Goal: Transaction & Acquisition: Download file/media

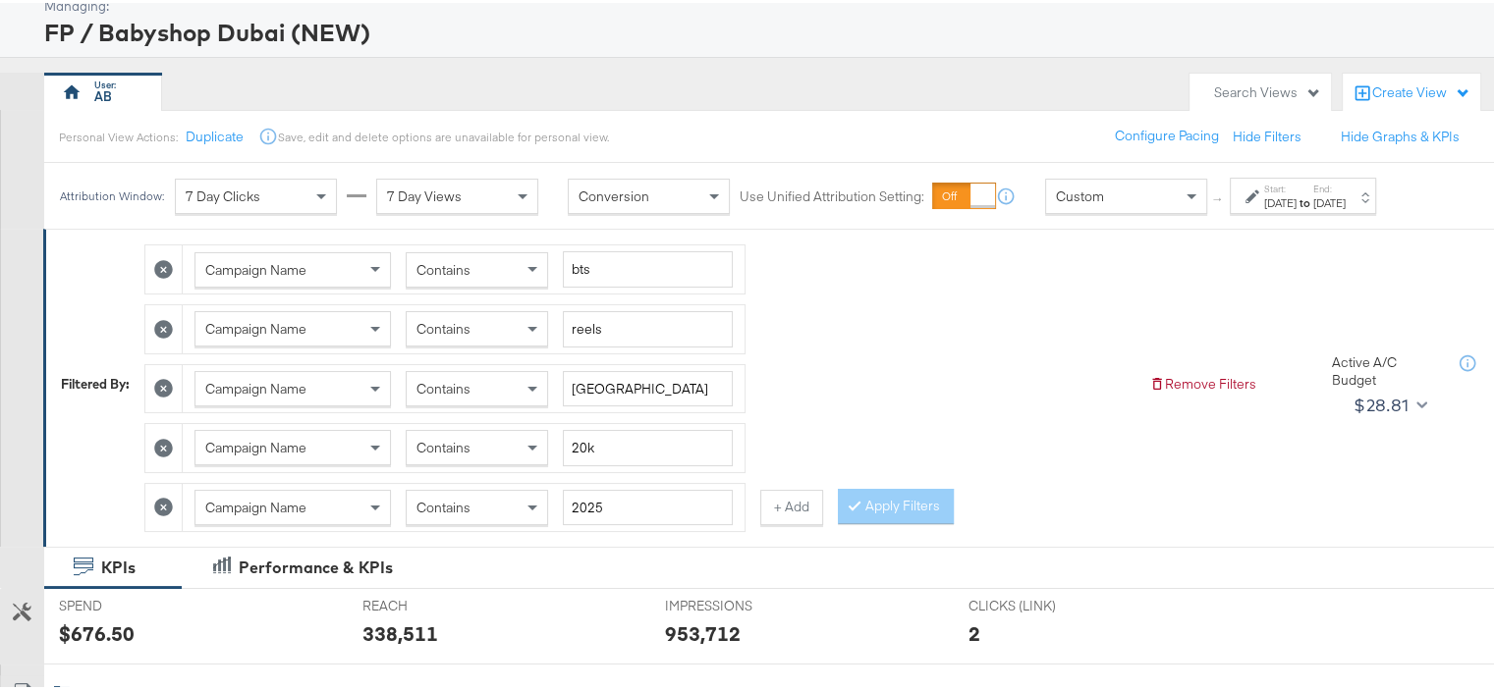
scroll to position [196, 0]
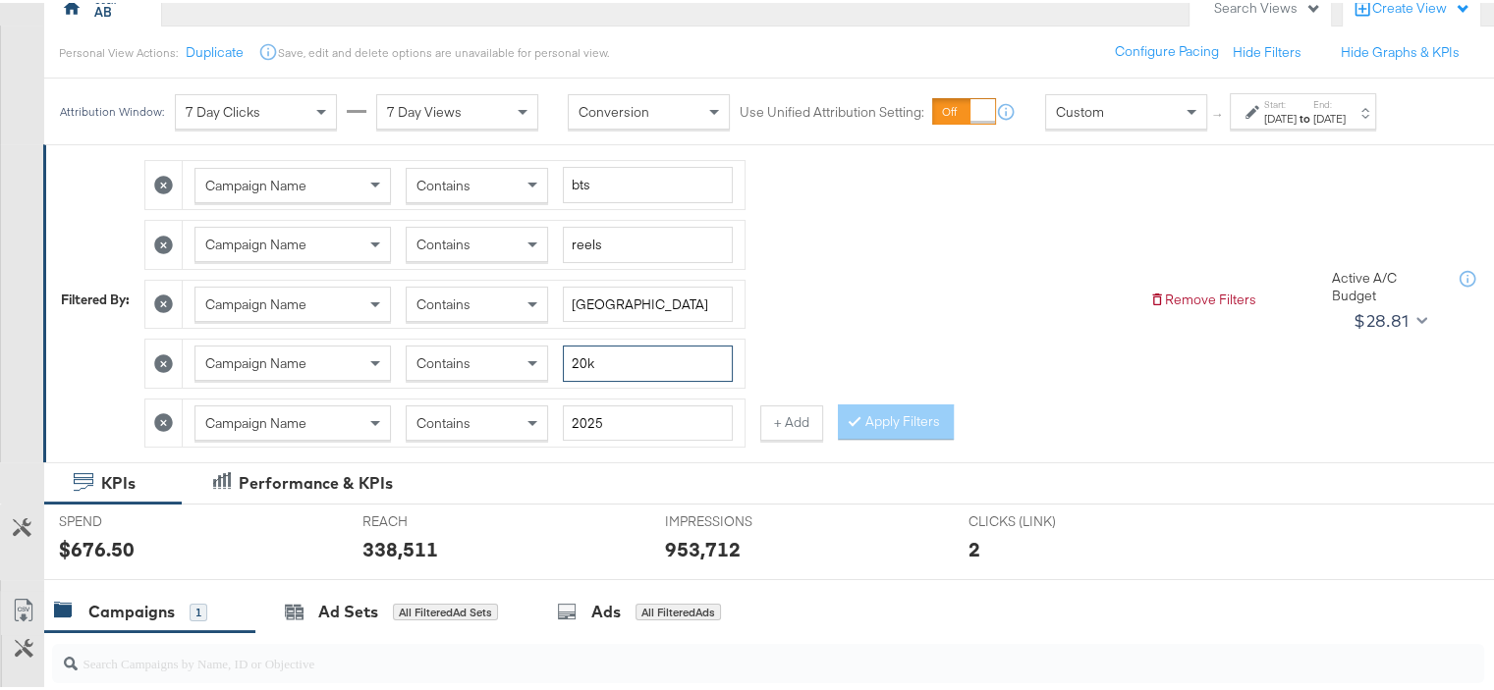
click at [574, 357] on input "20k" at bounding box center [648, 361] width 170 height 36
click at [169, 416] on icon at bounding box center [163, 420] width 19 height 19
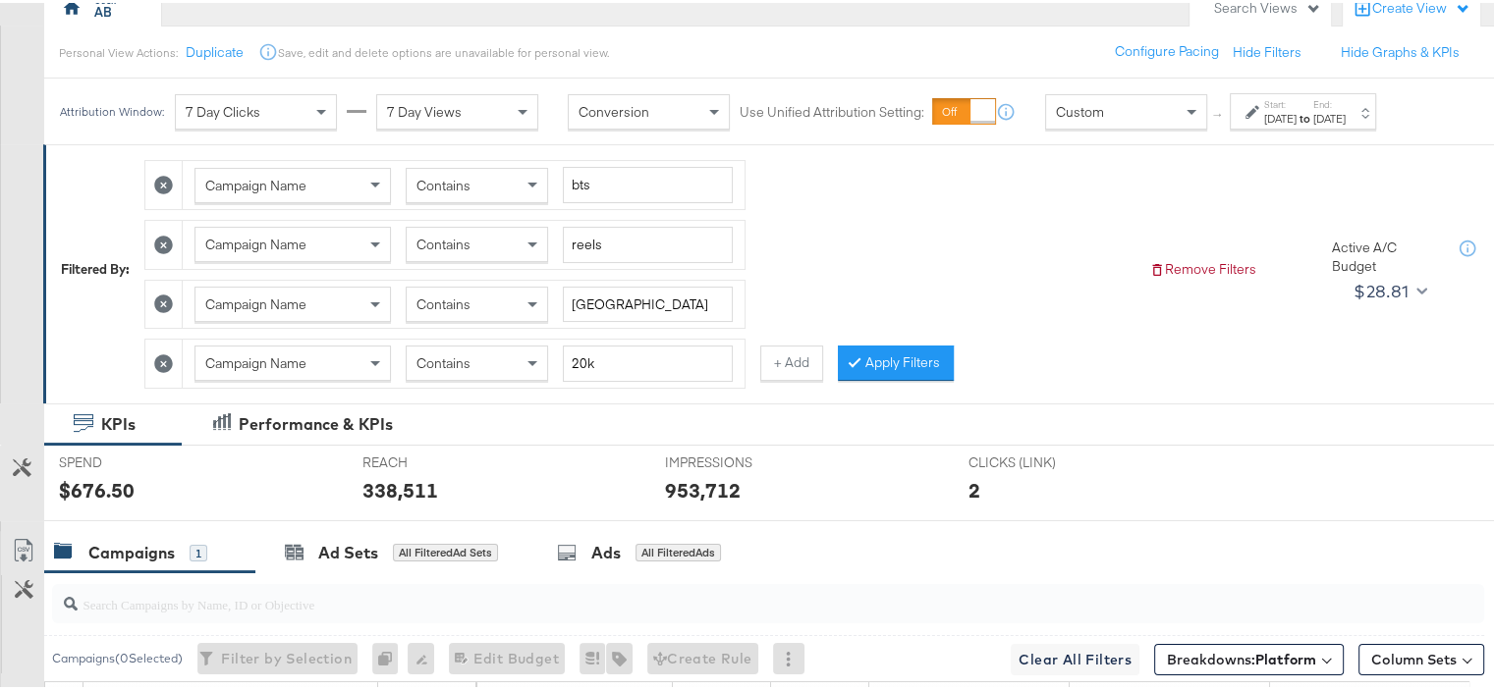
click at [163, 359] on icon at bounding box center [163, 361] width 19 height 19
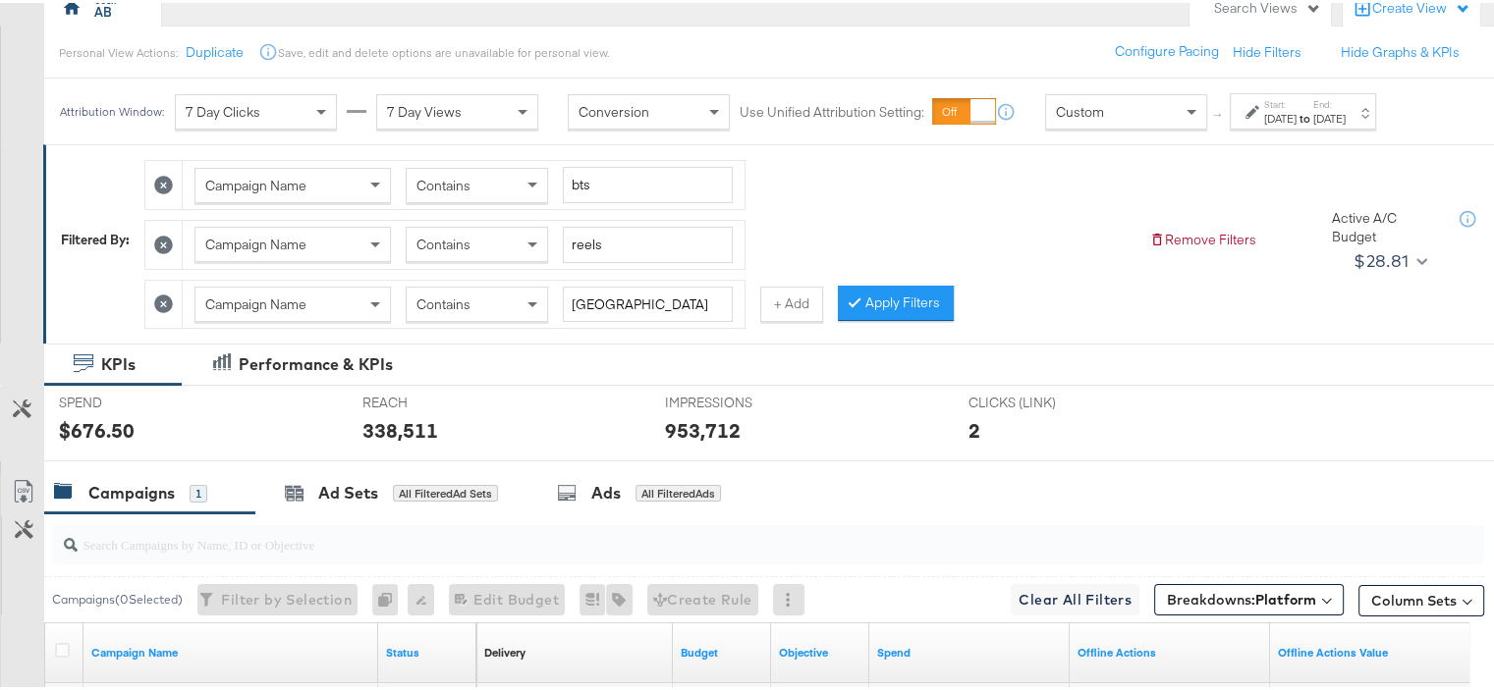
click at [169, 303] on icon at bounding box center [163, 301] width 19 height 19
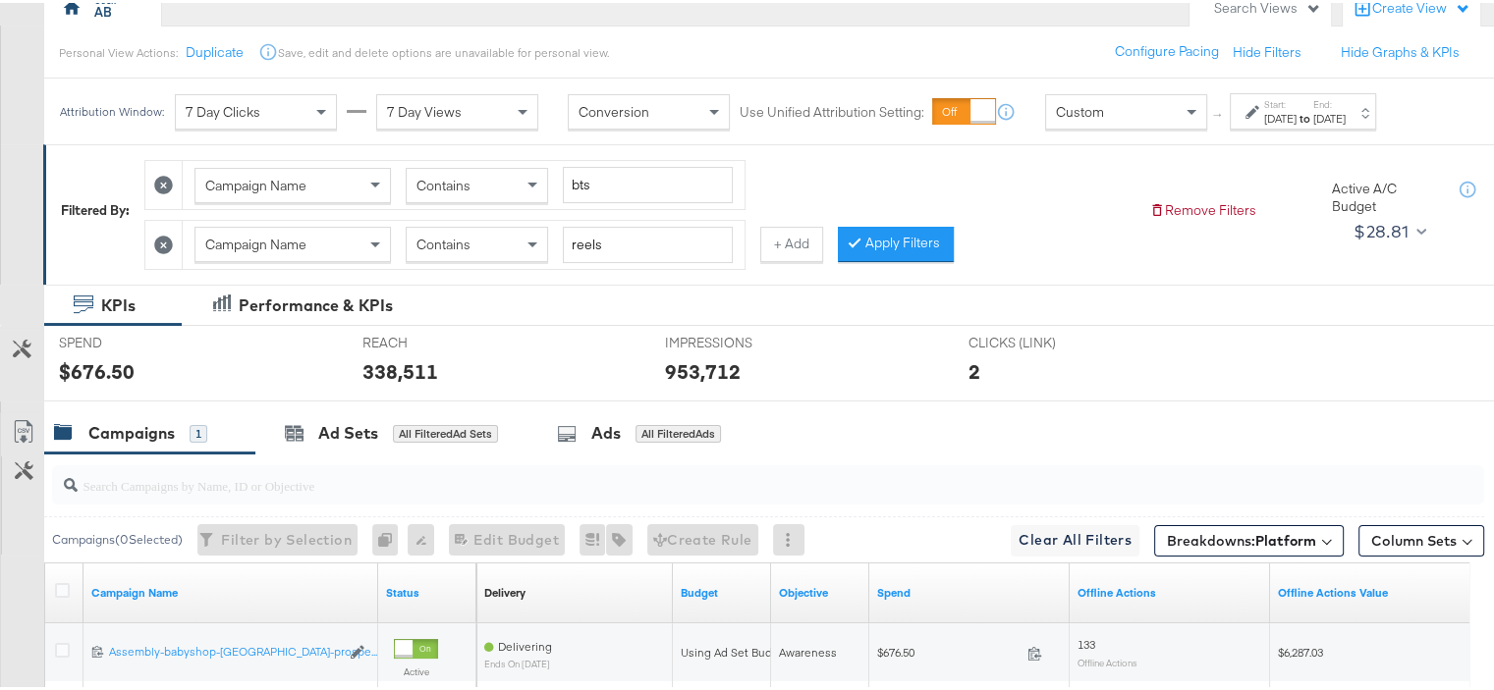
click at [168, 245] on icon at bounding box center [163, 242] width 19 height 19
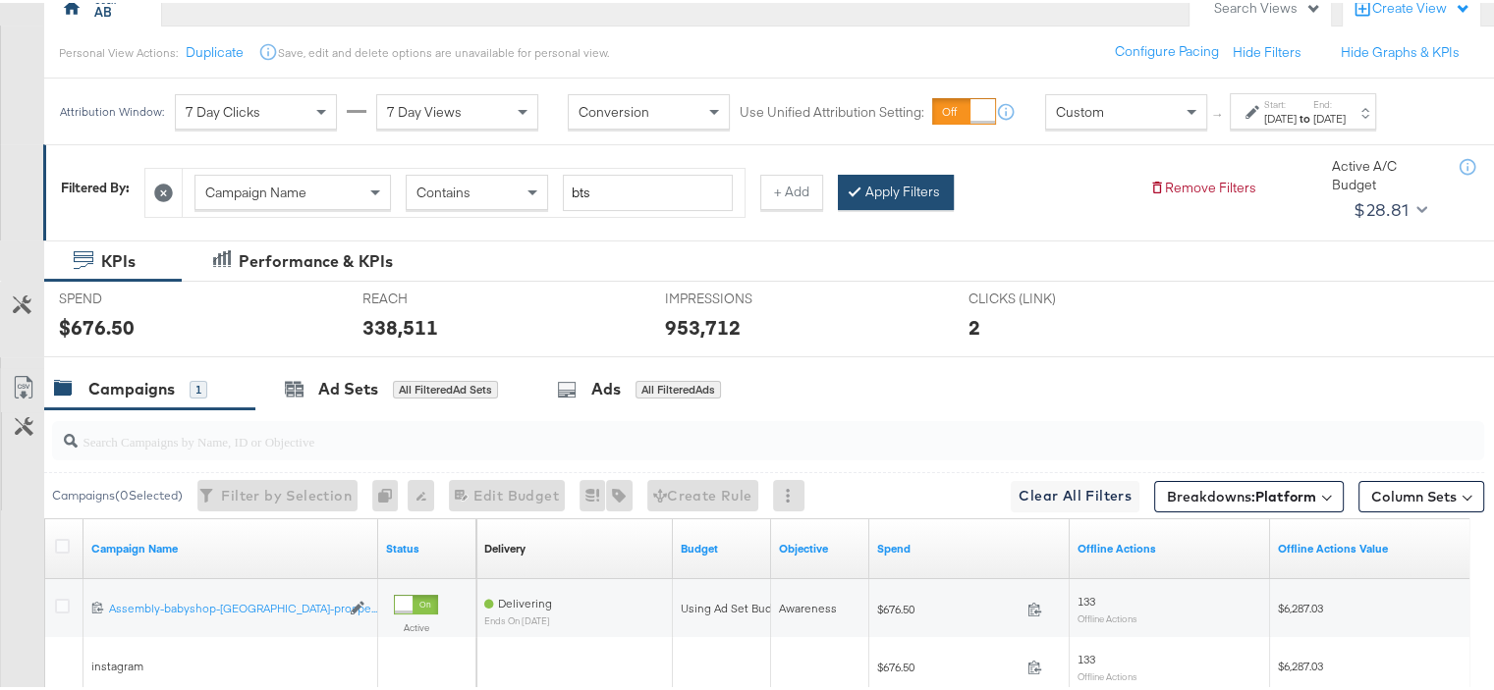
click at [922, 176] on button "Apply Filters" at bounding box center [896, 189] width 116 height 35
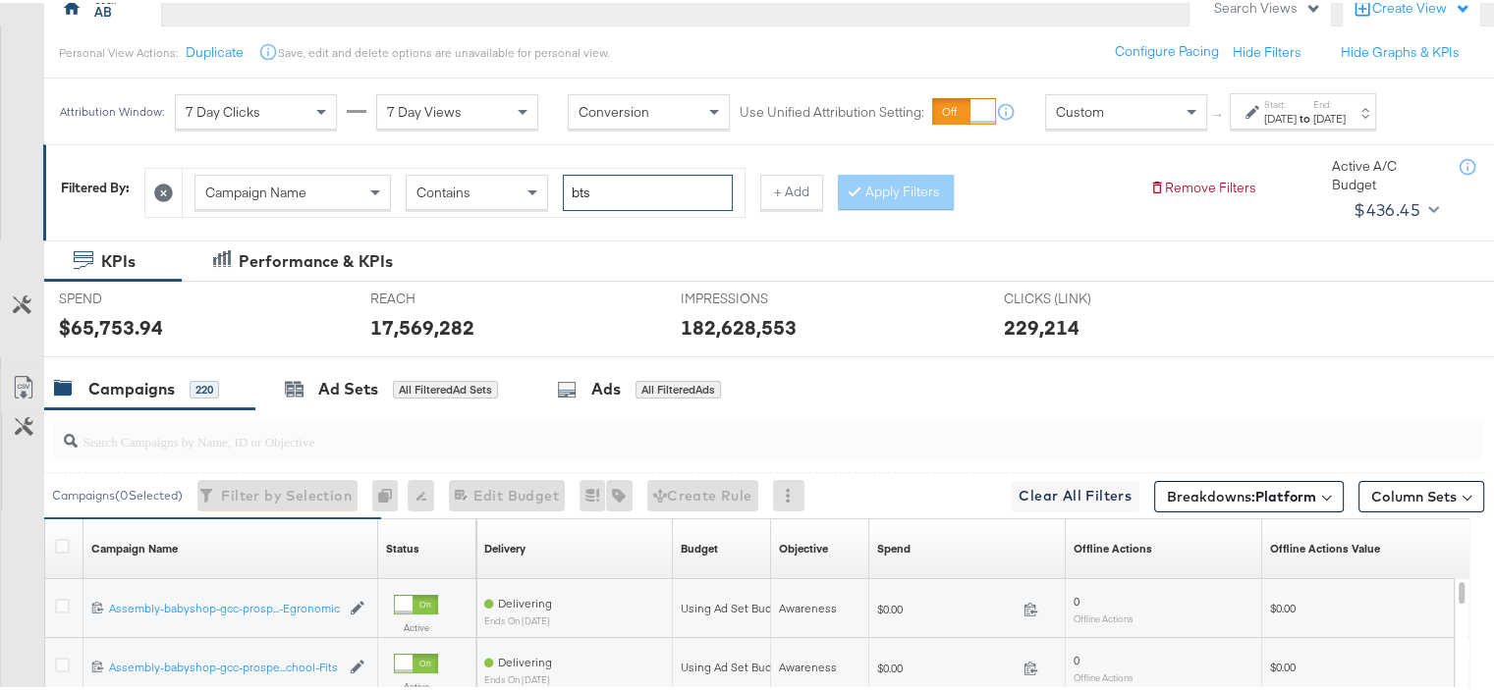
click at [621, 195] on input "bts" at bounding box center [648, 190] width 170 height 36
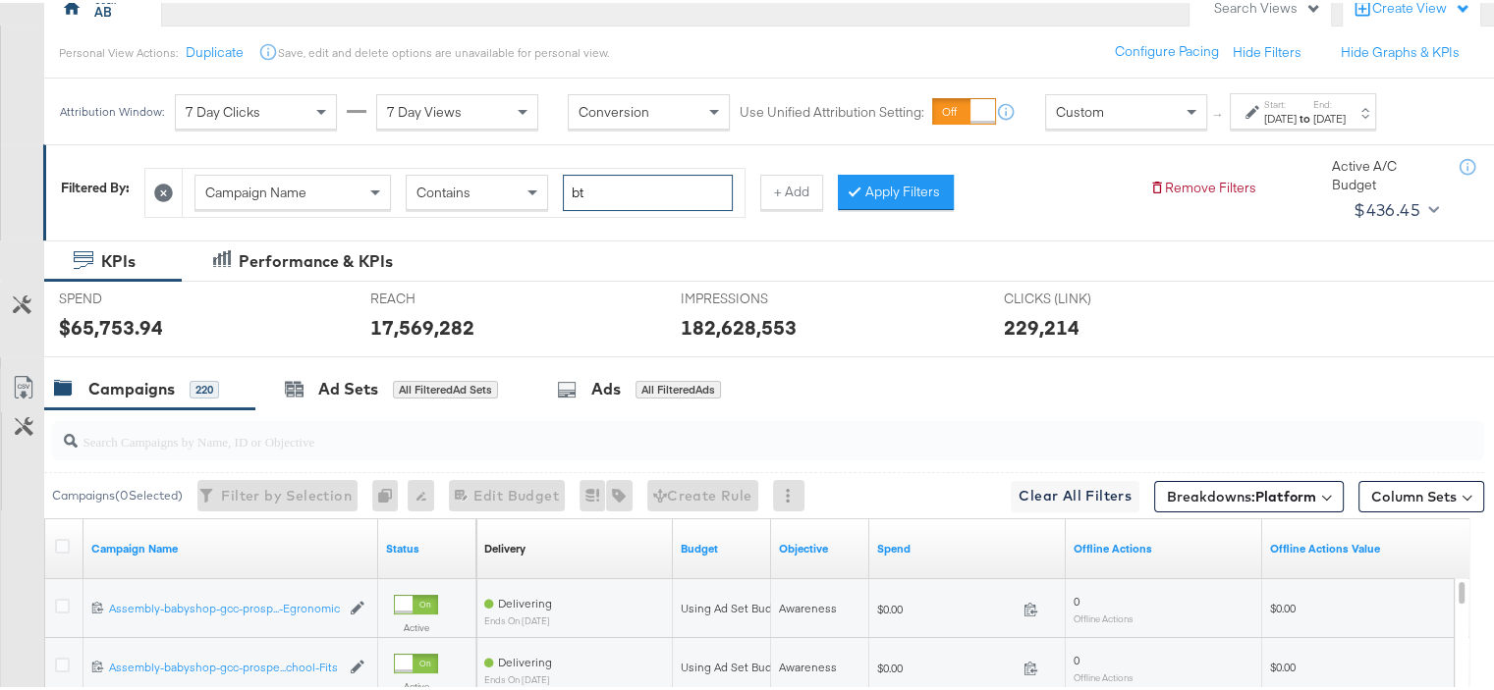
type input "bts"
click at [786, 188] on button "+ Add" at bounding box center [791, 189] width 63 height 35
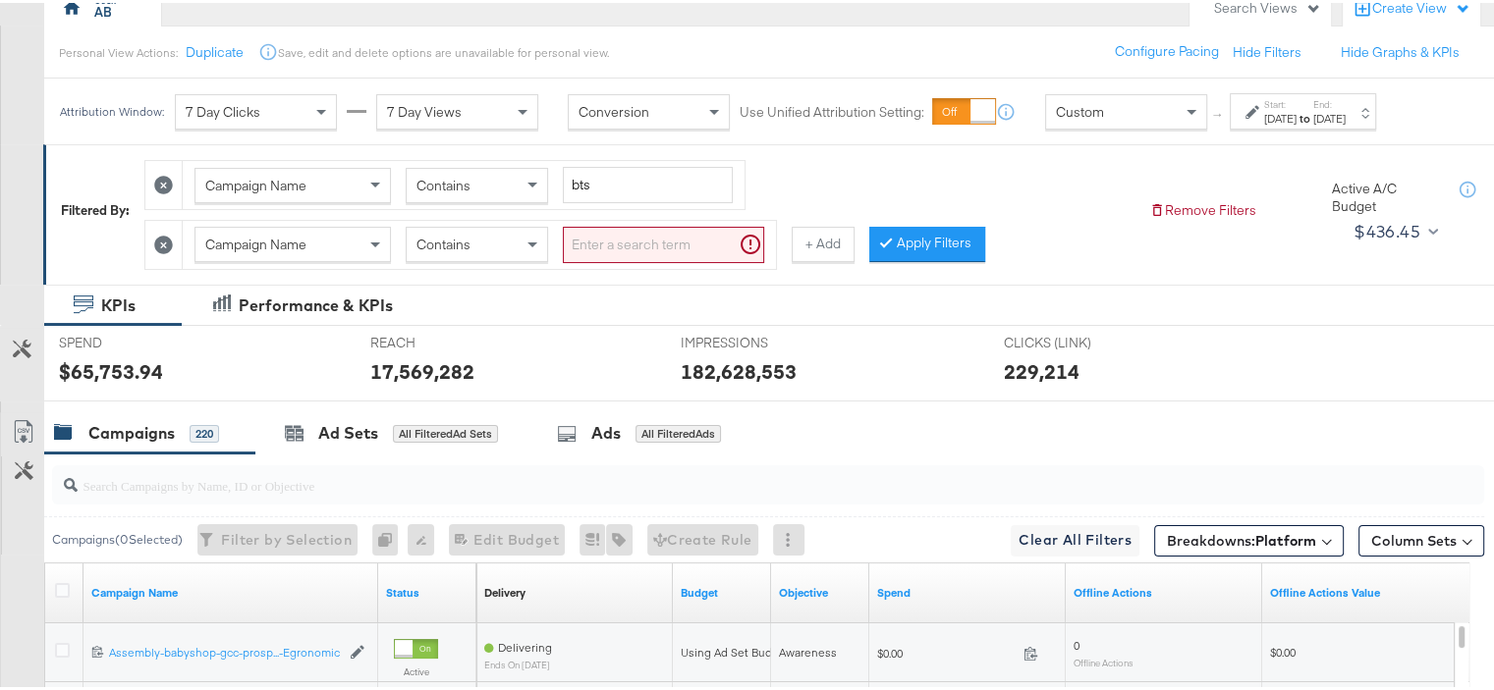
click at [668, 231] on input "search" at bounding box center [663, 242] width 201 height 36
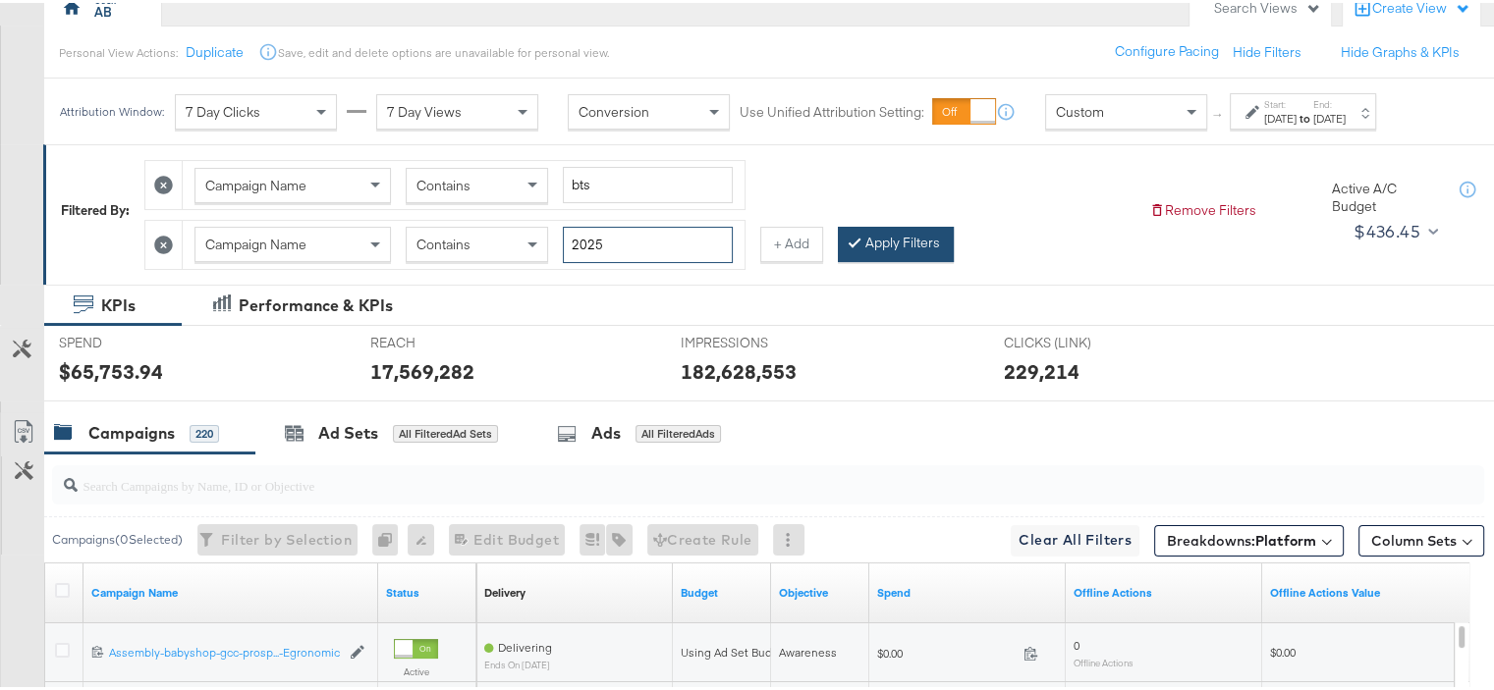
type input "2025"
click at [857, 243] on div at bounding box center [858, 240] width 14 height 19
click at [624, 185] on input "bts" at bounding box center [648, 182] width 170 height 36
click at [864, 178] on div "Campaign Name Contains bts Campaign Name Contains 2025 + Add Apply Filters" at bounding box center [638, 206] width 989 height 119
click at [613, 176] on input "bts" at bounding box center [648, 182] width 170 height 36
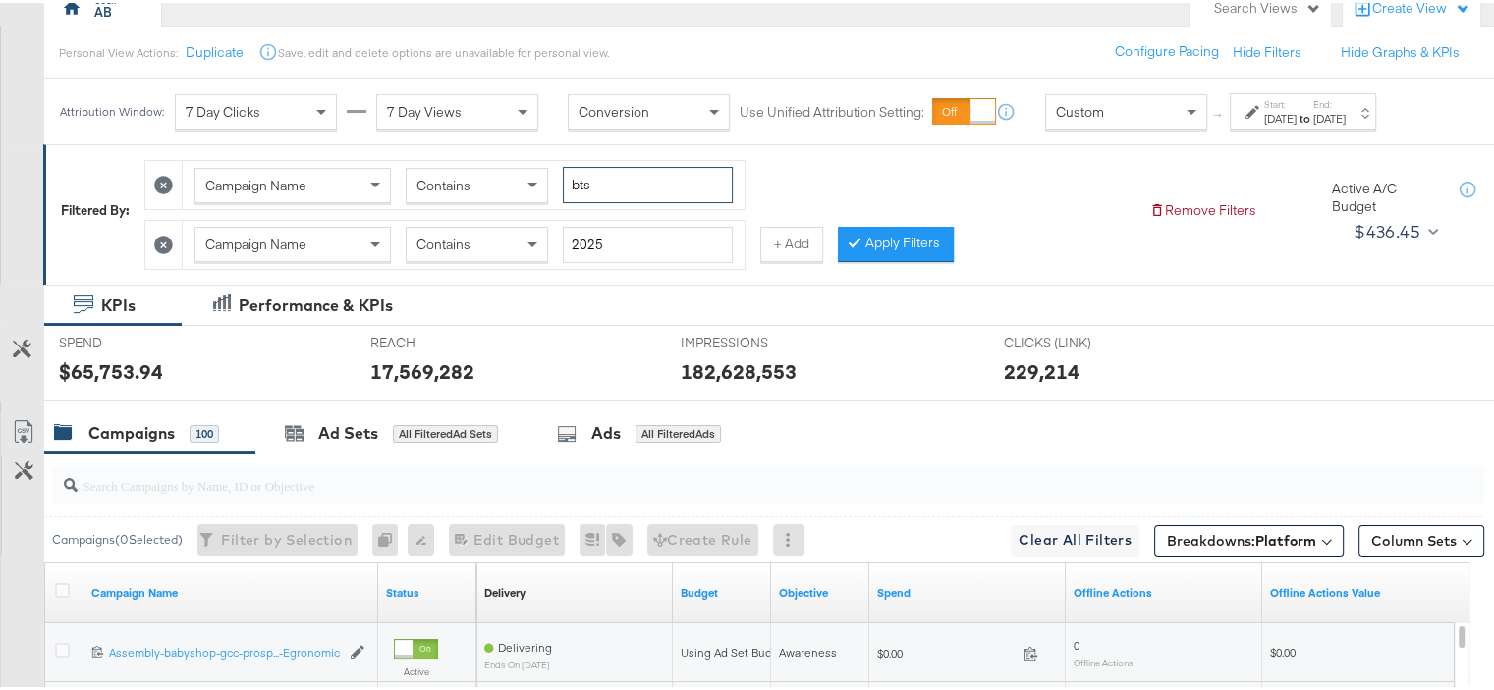
type input "bts"
click at [834, 191] on div "Campaign Name Contains bts Campaign Name Contains 2025 + Add Apply Filters" at bounding box center [638, 206] width 989 height 119
click at [797, 249] on button "+ Add" at bounding box center [791, 241] width 63 height 35
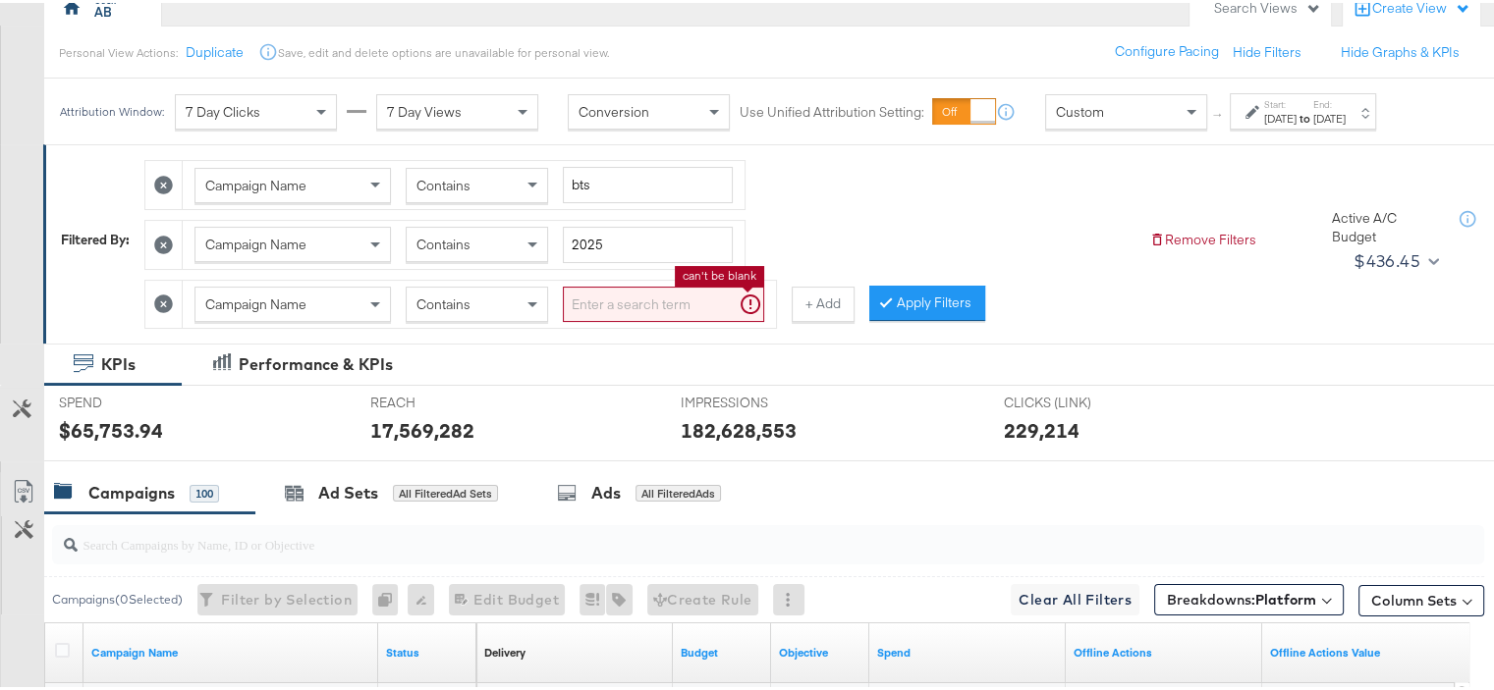
click at [636, 298] on input "search" at bounding box center [663, 302] width 201 height 36
click at [160, 300] on icon at bounding box center [163, 301] width 19 height 19
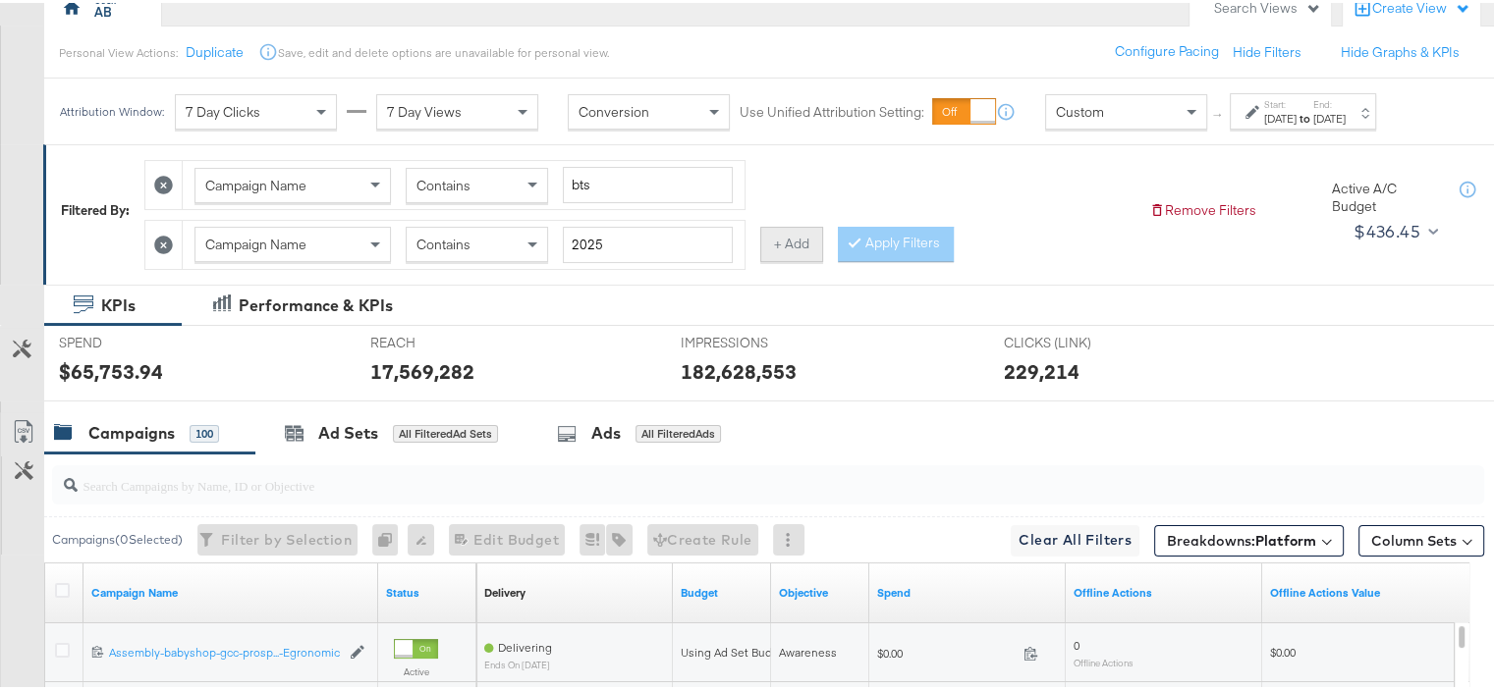
click at [787, 246] on button "+ Add" at bounding box center [791, 241] width 63 height 35
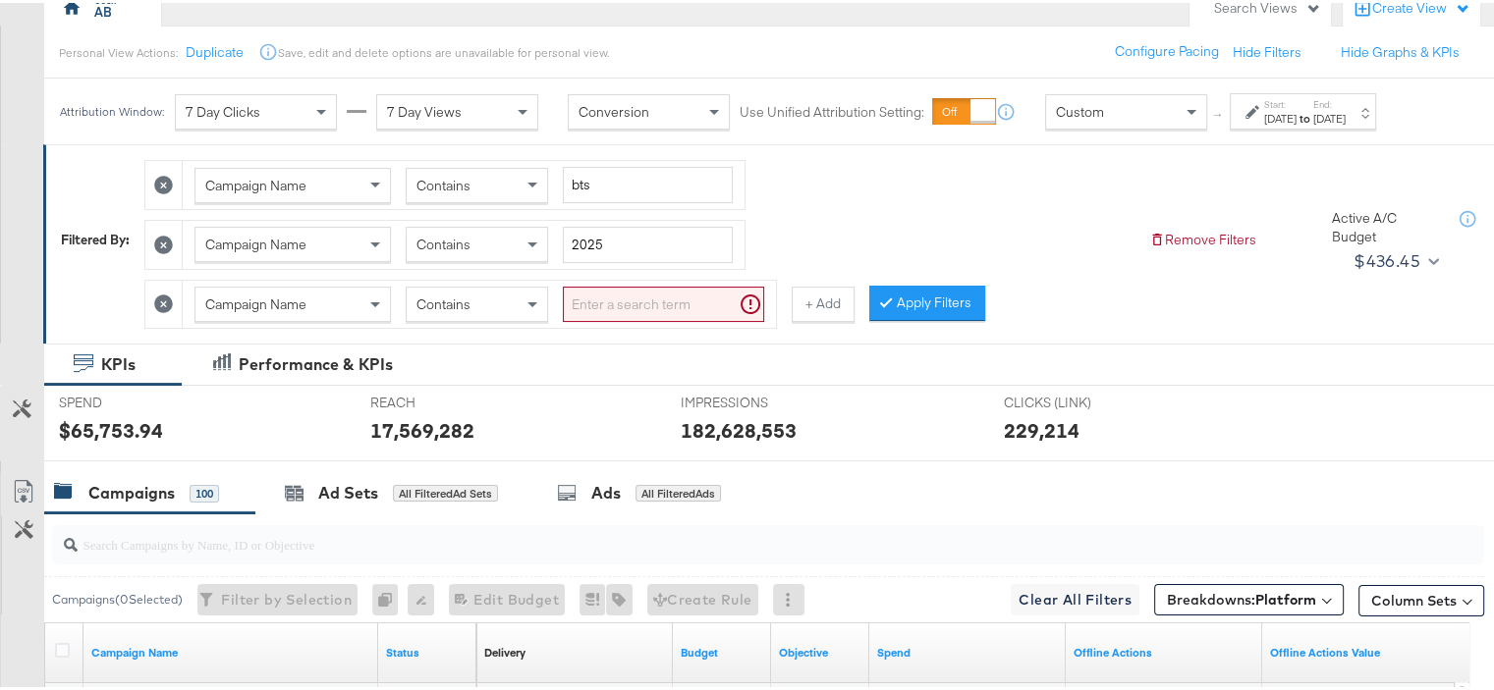
click at [678, 284] on input "search" at bounding box center [663, 302] width 201 height 36
click at [652, 243] on input "2025" at bounding box center [648, 242] width 170 height 36
type input "2"
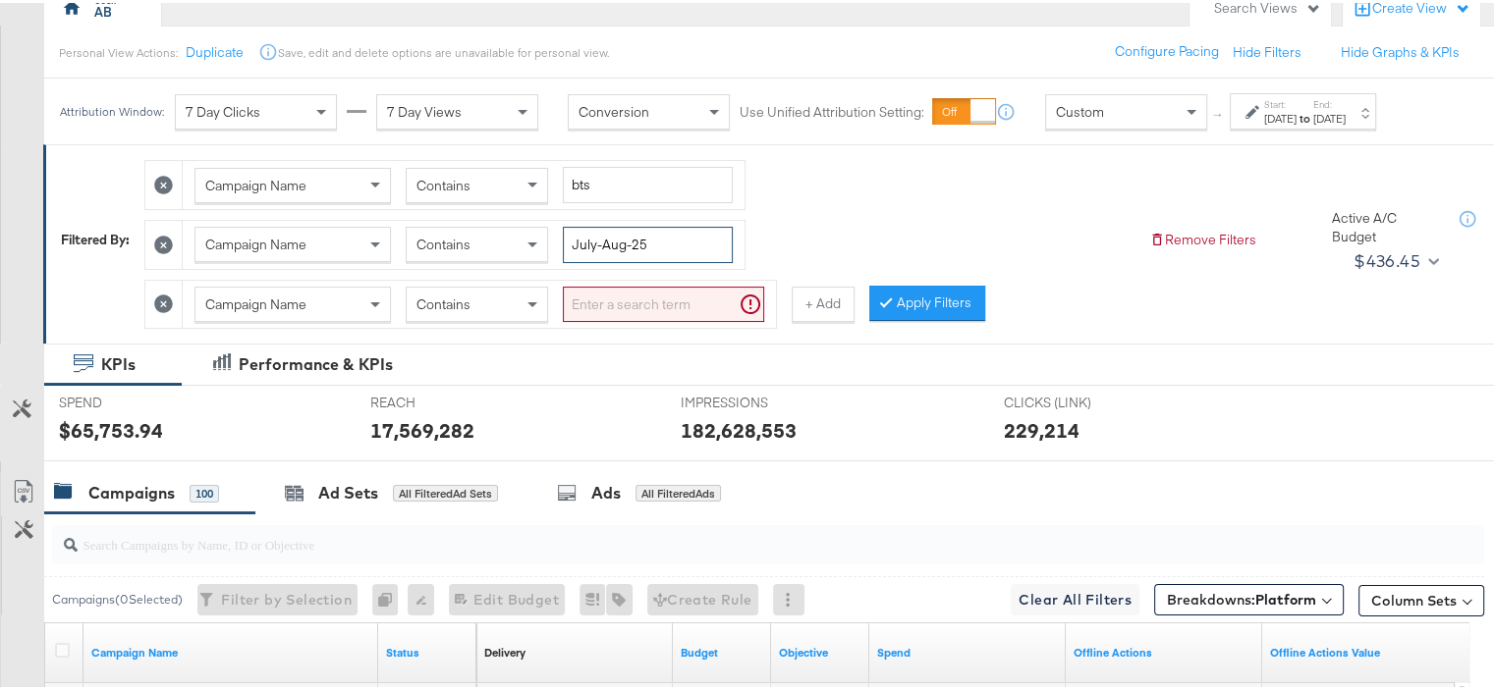
type input "July-Aug-25"
click at [165, 299] on icon at bounding box center [163, 301] width 19 height 19
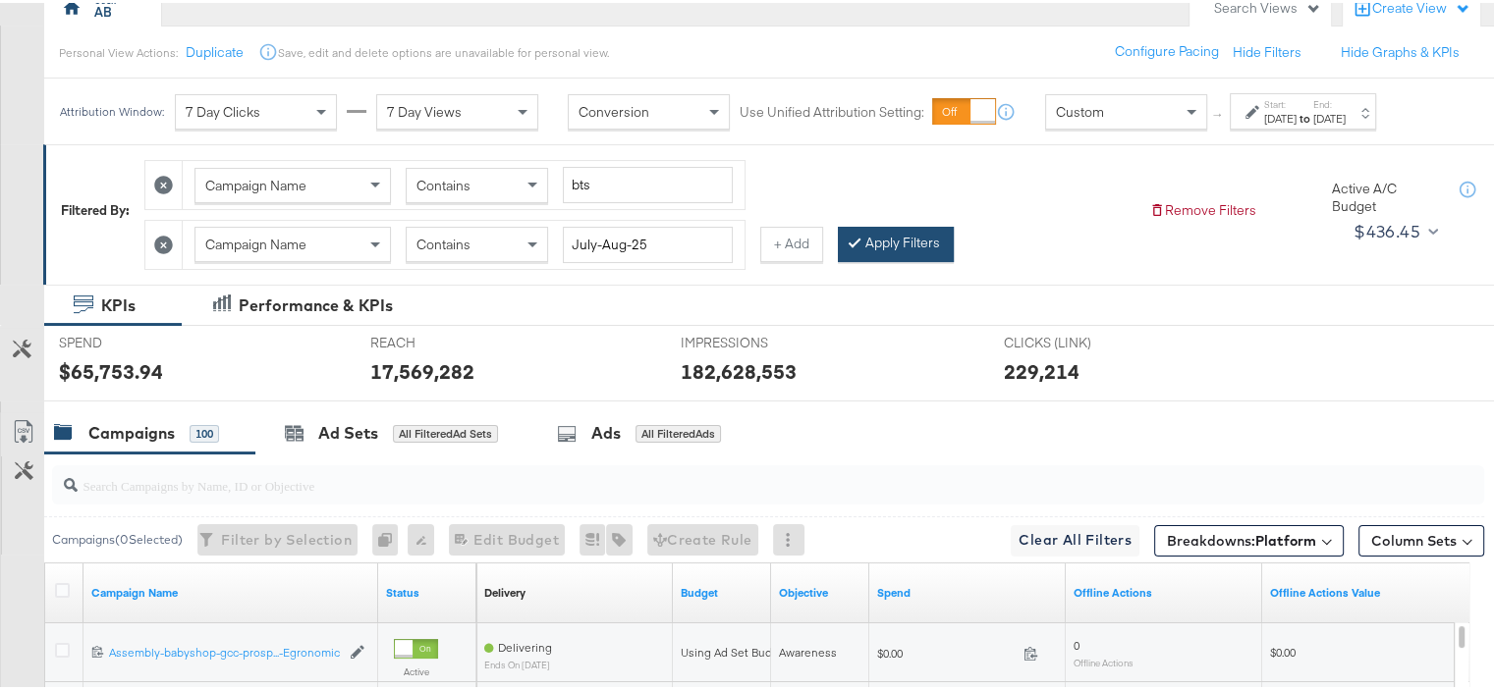
click at [891, 240] on button "Apply Filters" at bounding box center [896, 241] width 116 height 35
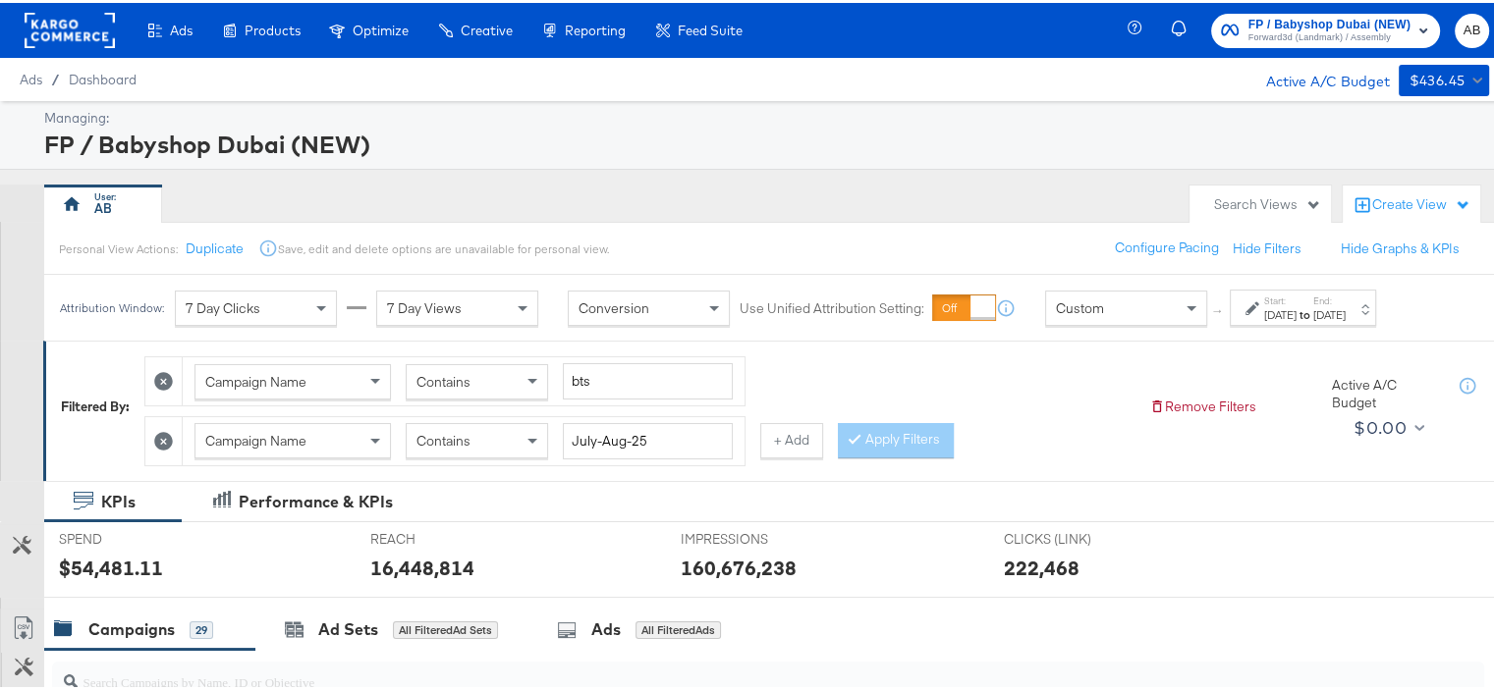
scroll to position [295, 0]
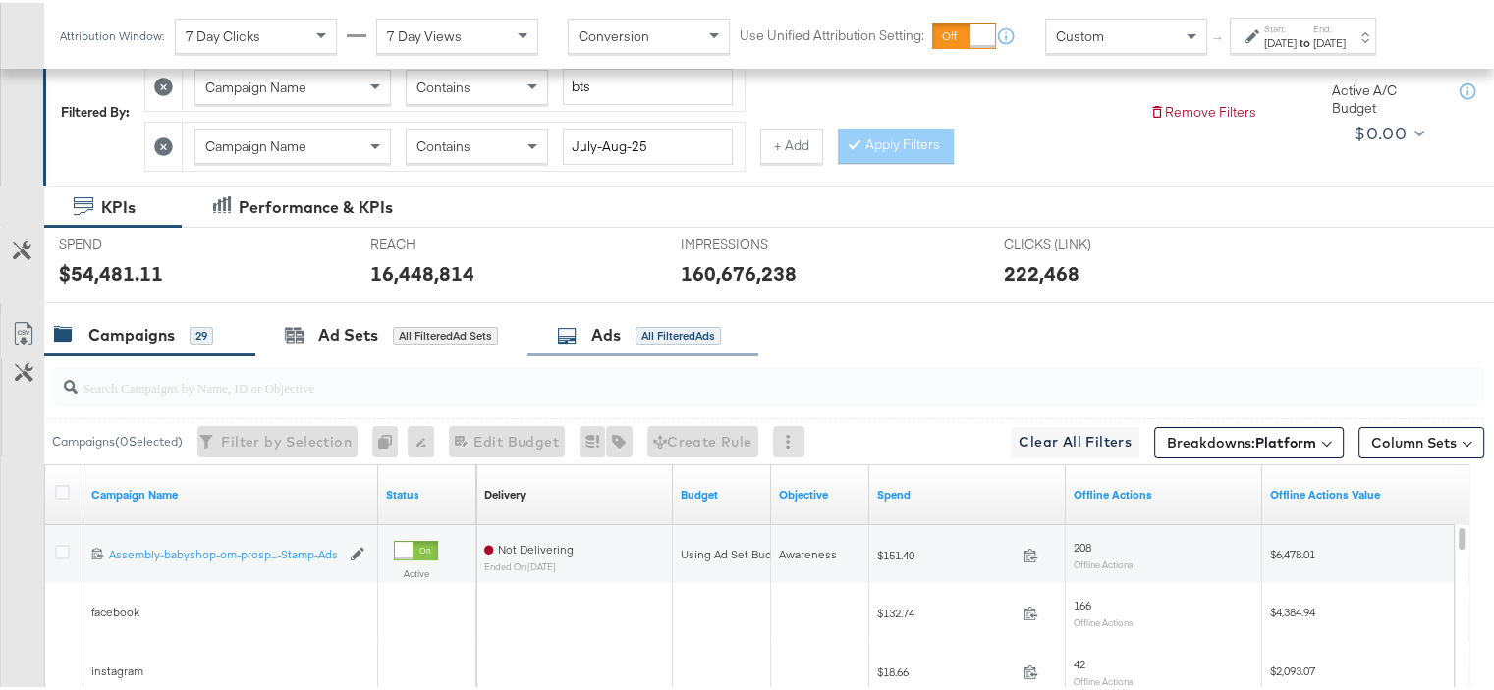
click at [624, 336] on div "Ads All Filtered Ads" at bounding box center [639, 332] width 164 height 23
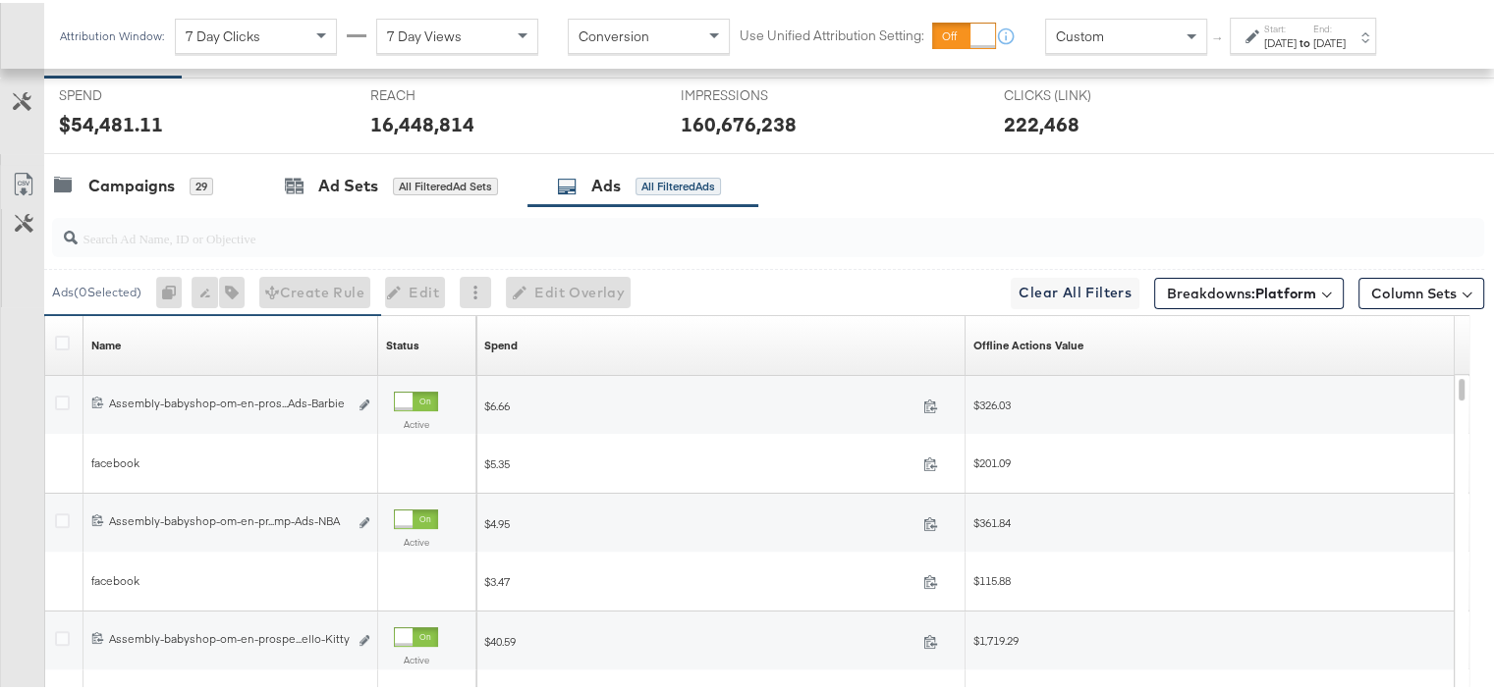
scroll to position [443, 0]
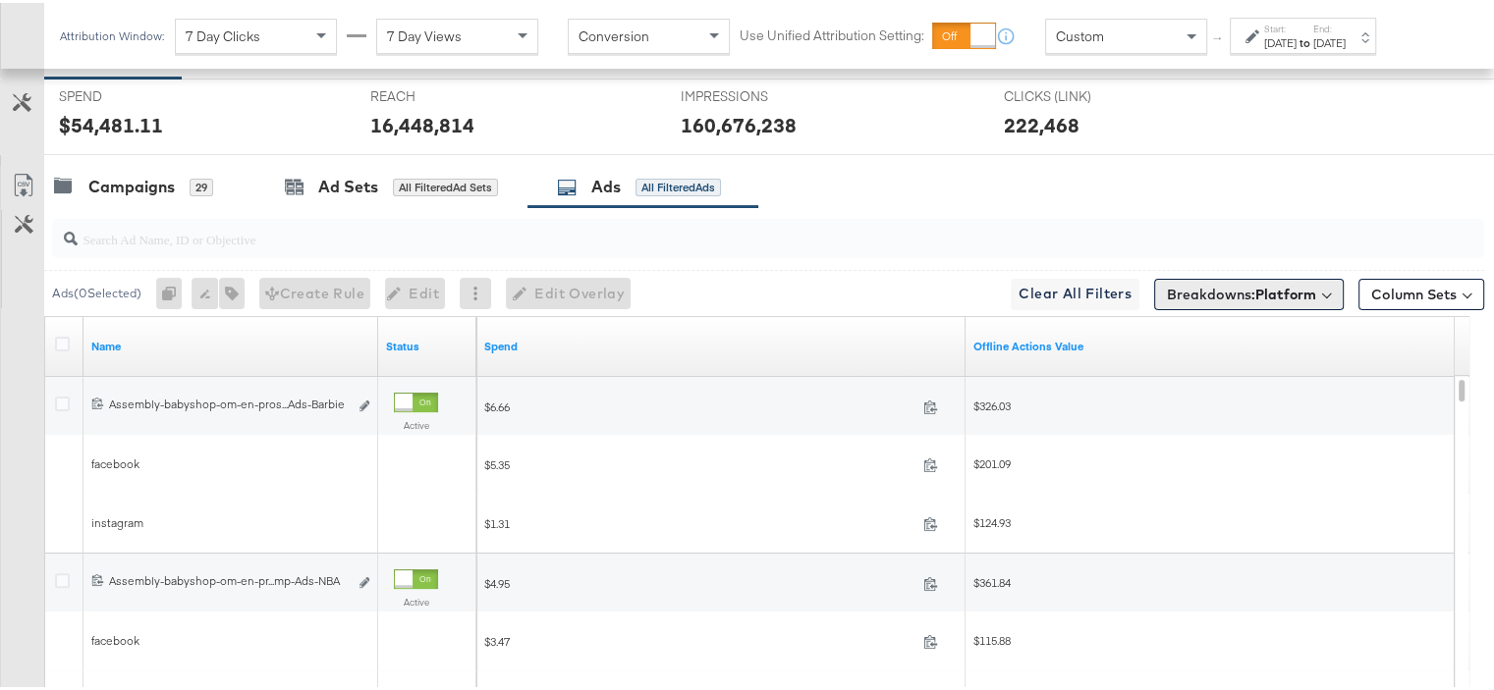
click at [1109, 288] on b "Platform" at bounding box center [1285, 292] width 61 height 18
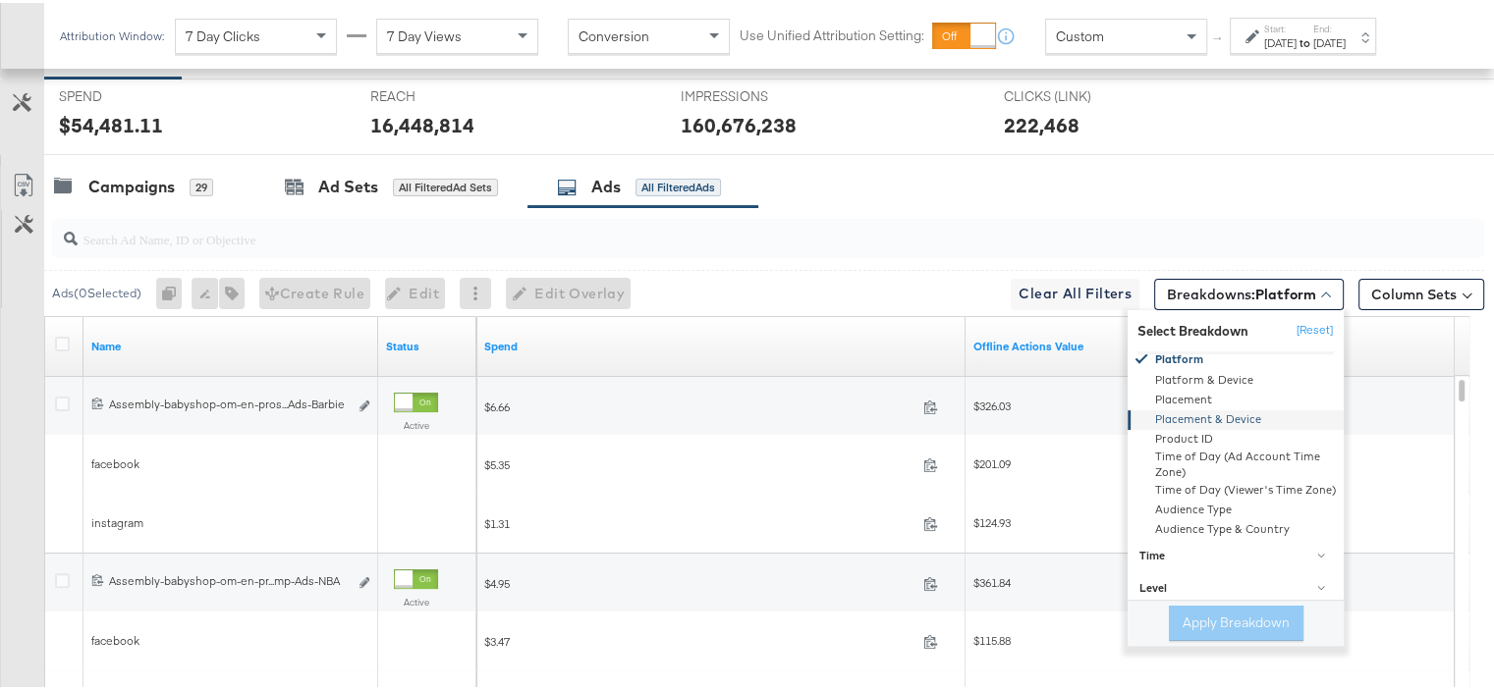
scroll to position [240, 0]
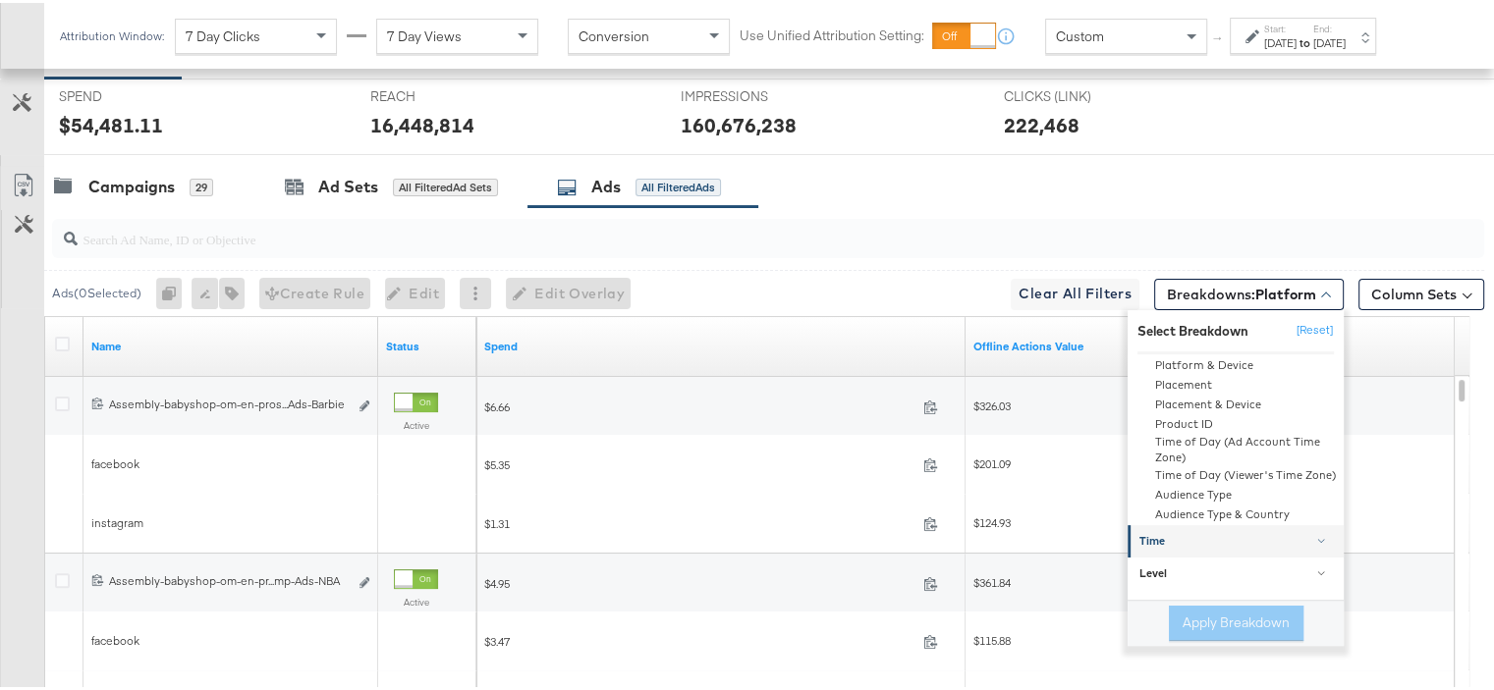
click at [1109, 536] on div "Time" at bounding box center [1236, 538] width 195 height 16
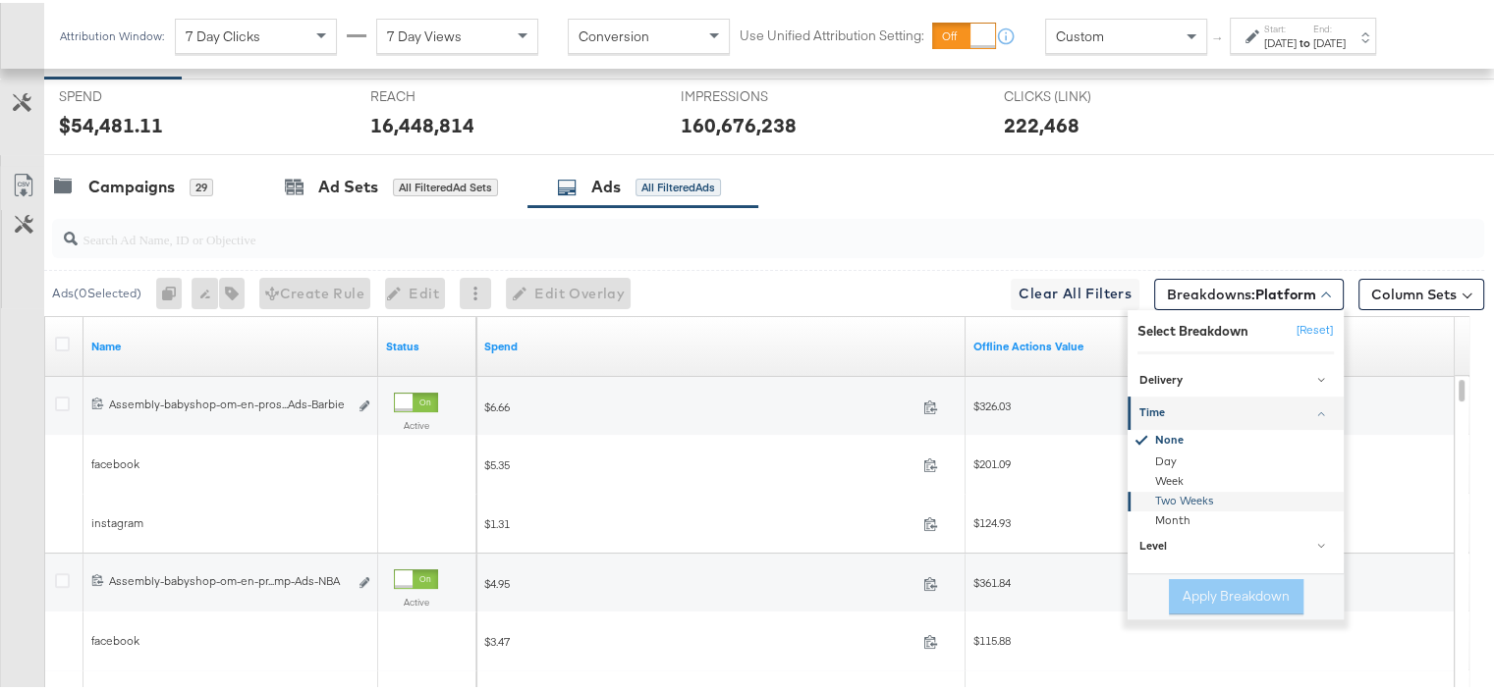
scroll to position [0, 0]
click at [1109, 510] on div "Month" at bounding box center [1236, 518] width 213 height 20
click at [1109, 593] on button "Apply Breakdown" at bounding box center [1236, 593] width 135 height 35
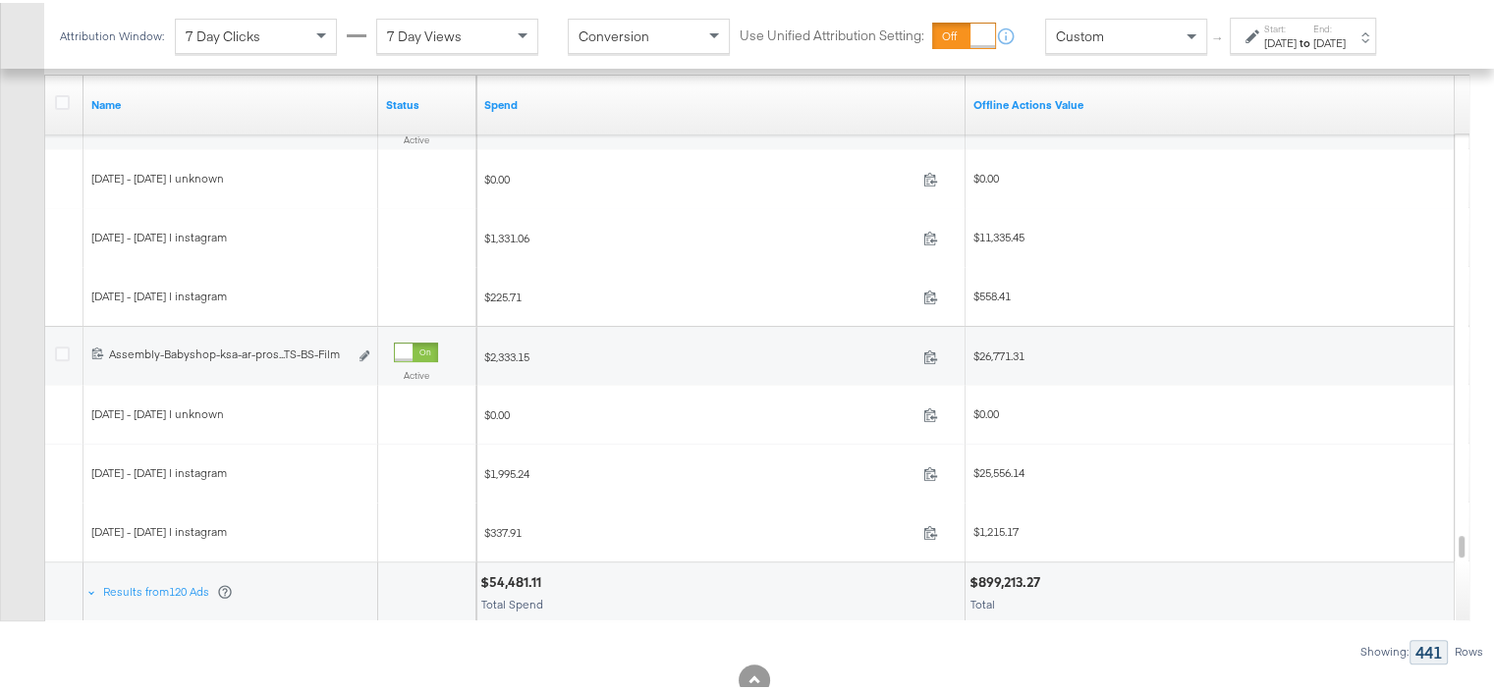
scroll to position [737, 0]
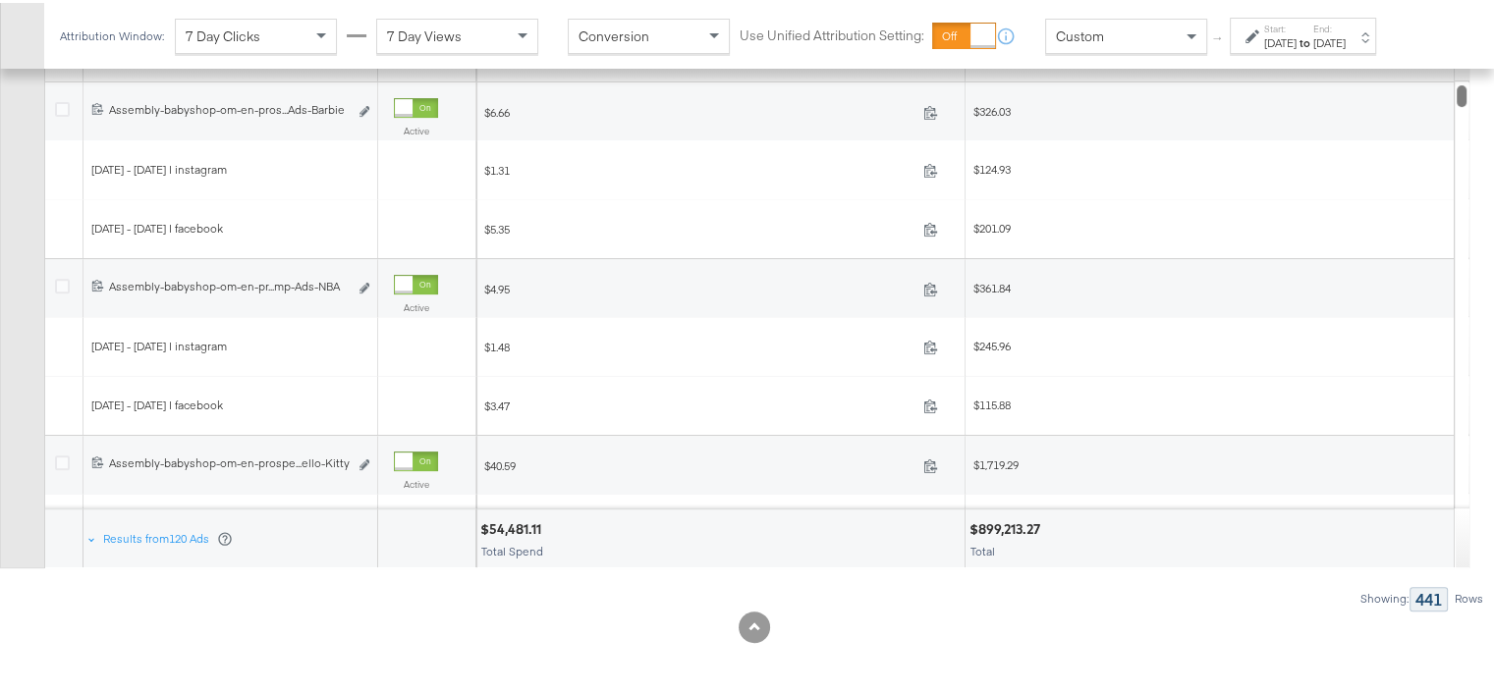
drag, startPoint x: 1460, startPoint y: 294, endPoint x: 1455, endPoint y: 54, distance: 239.7
click at [1109, 54] on div "Attribution Window: 7 Day Clicks 7 Day Views Conversion Use Unified Attribution…" at bounding box center [754, 115] width 1508 height 1160
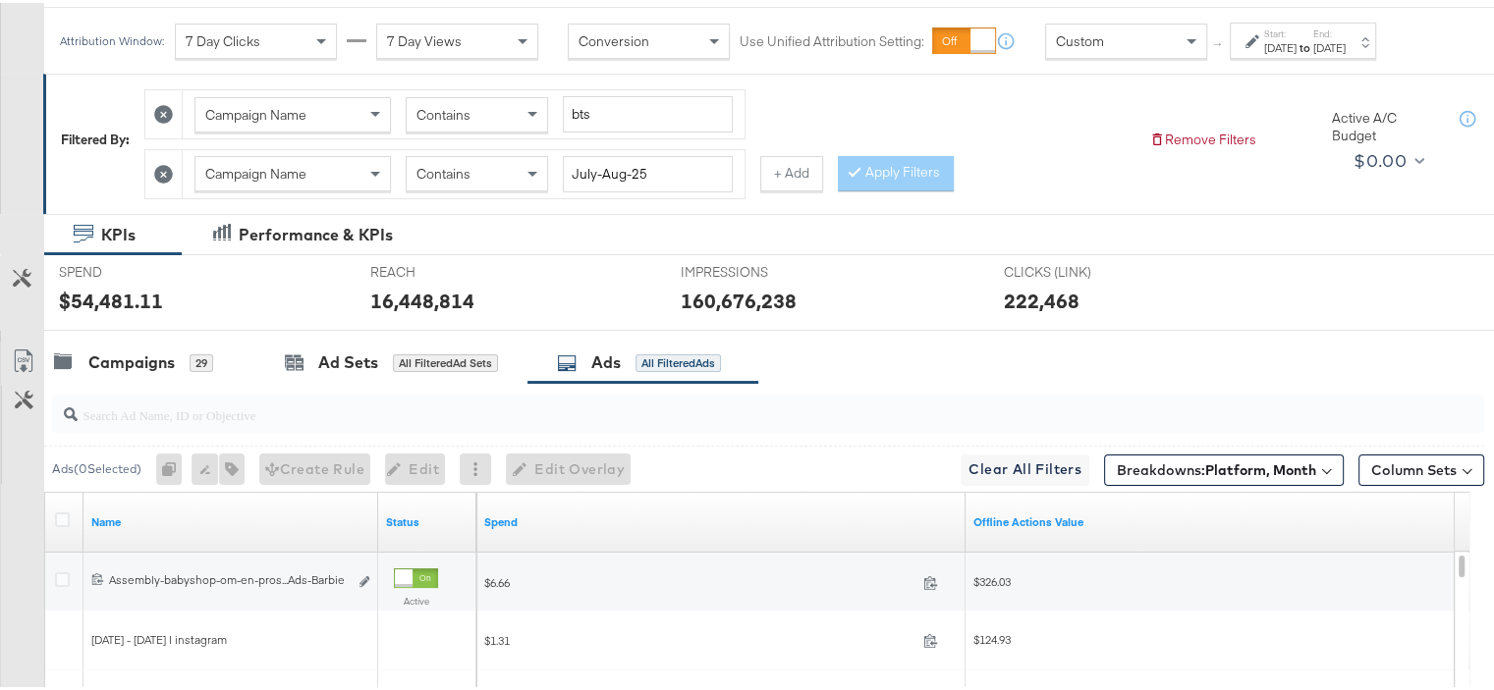
scroll to position [196, 0]
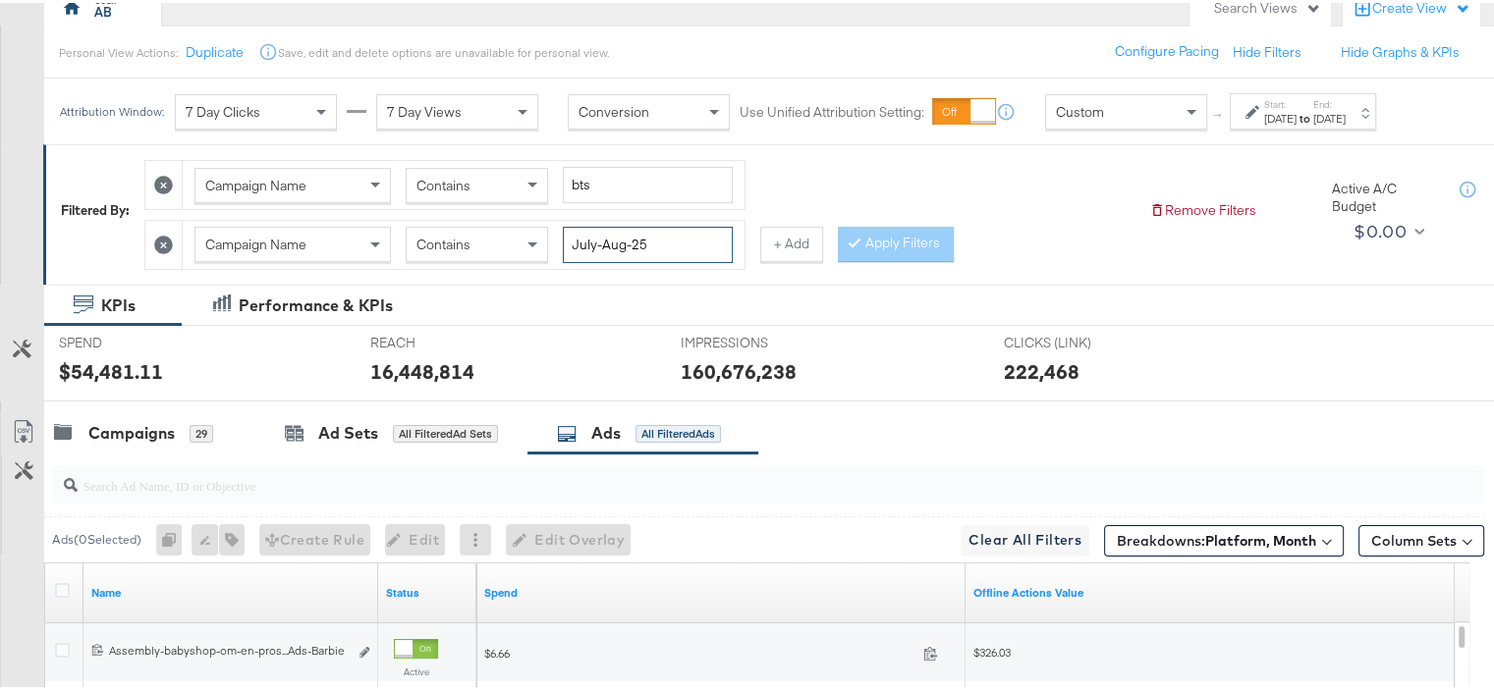
click at [654, 240] on input "July-Aug-25" at bounding box center [648, 242] width 170 height 36
click at [814, 273] on div "Filtered By: Campaign Name Contains bts Campaign Name Contains July-Aug-25 + Ad…" at bounding box center [775, 210] width 1465 height 139
click at [803, 239] on button "+ Add" at bounding box center [791, 241] width 63 height 35
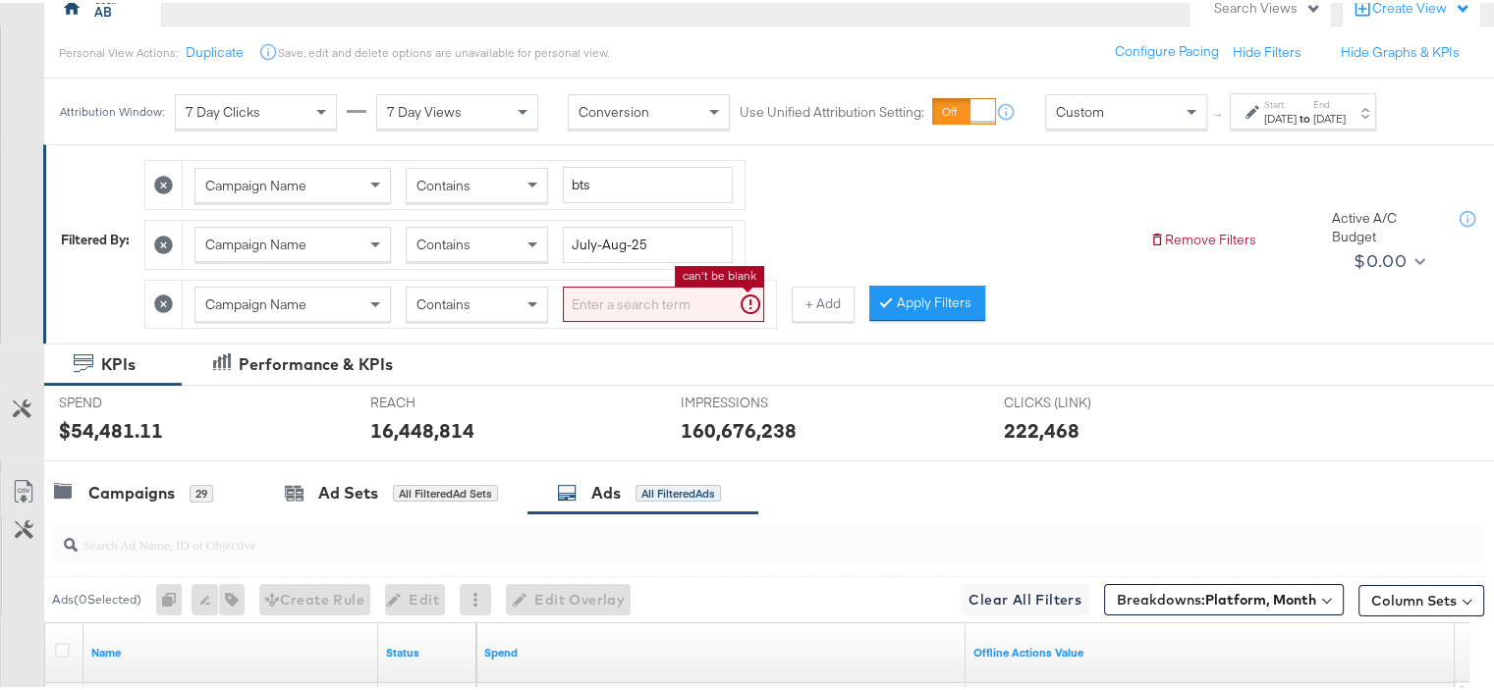
click at [681, 301] on input "search" at bounding box center [663, 302] width 201 height 36
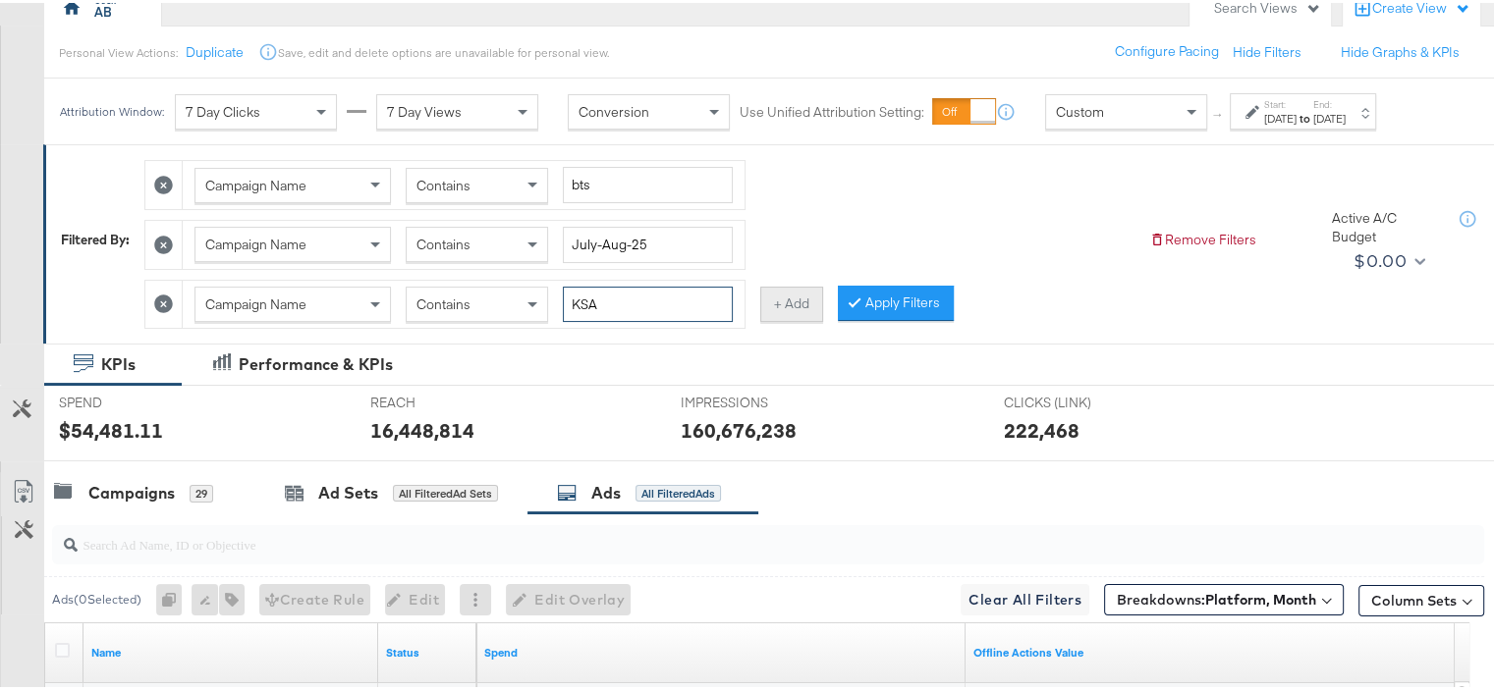
type input "KSA"
click at [795, 302] on button "+ Add" at bounding box center [791, 301] width 63 height 35
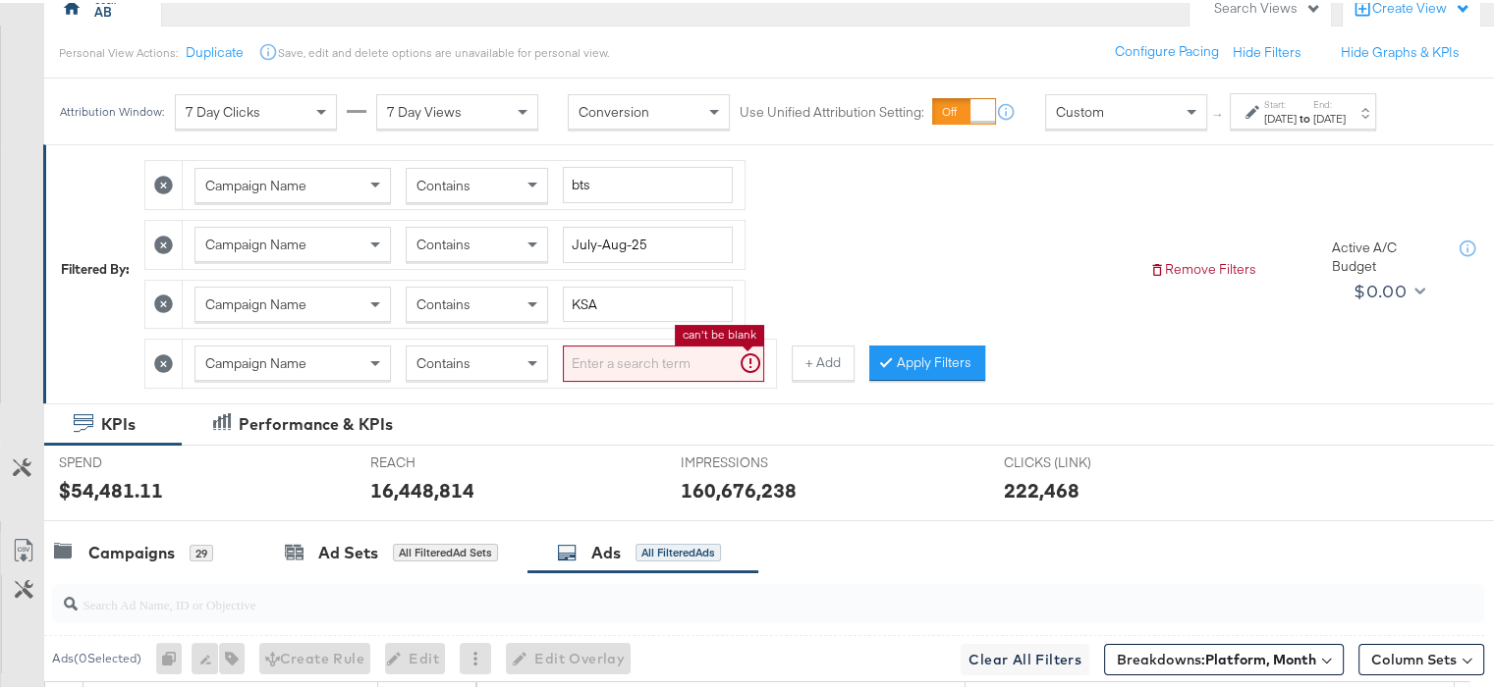
click at [629, 366] on input "search" at bounding box center [663, 361] width 201 height 36
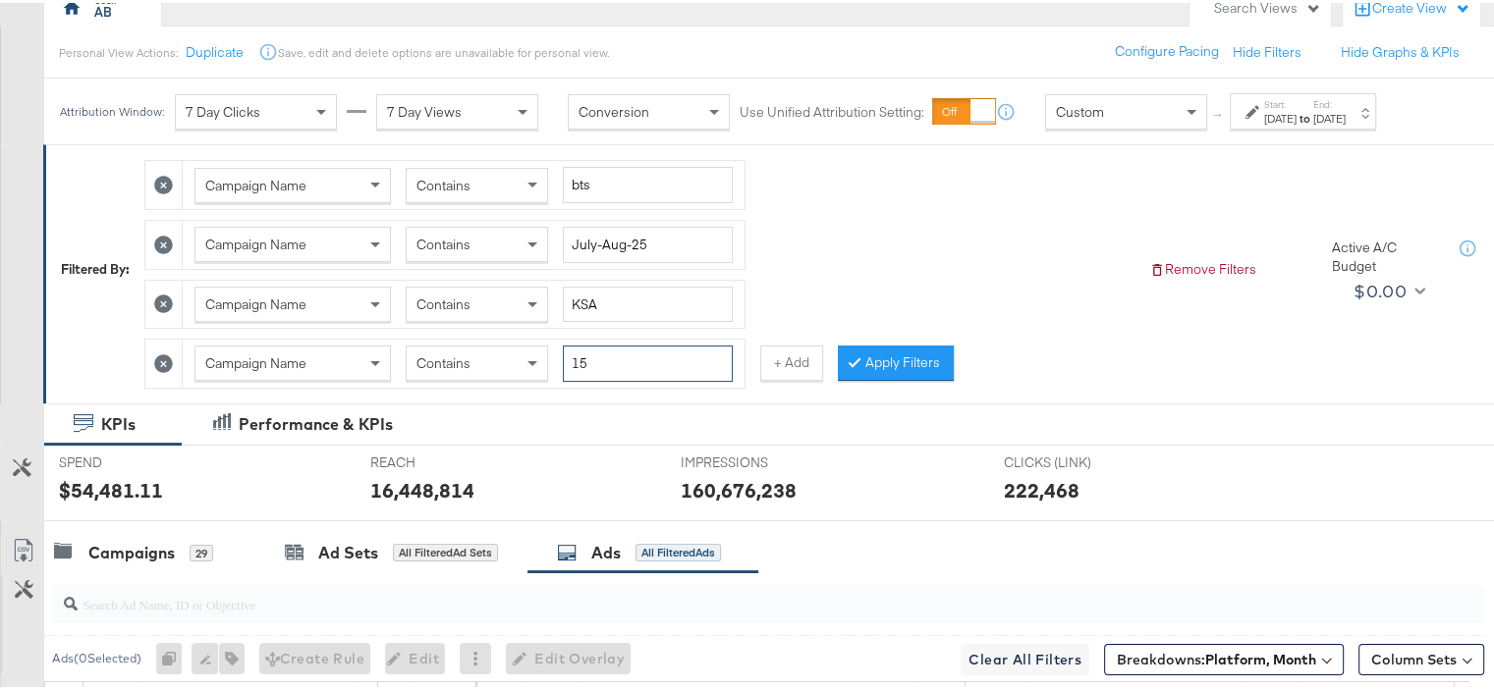
type input "1"
click at [906, 272] on div "Campaign Name Contains bts Campaign Name Contains July-Aug-25 Campaign Name Con…" at bounding box center [638, 266] width 989 height 238
click at [165, 355] on icon at bounding box center [163, 361] width 19 height 19
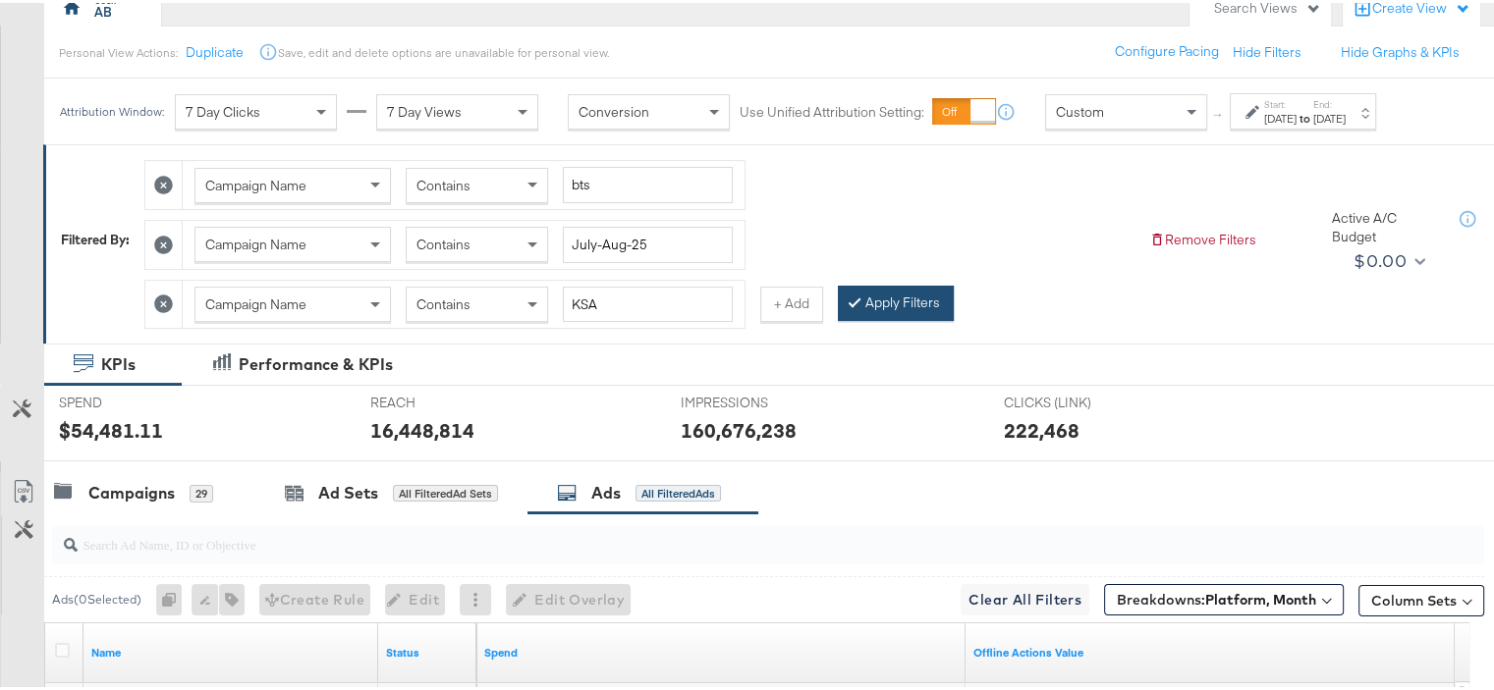
click at [927, 301] on button "Apply Filters" at bounding box center [896, 300] width 116 height 35
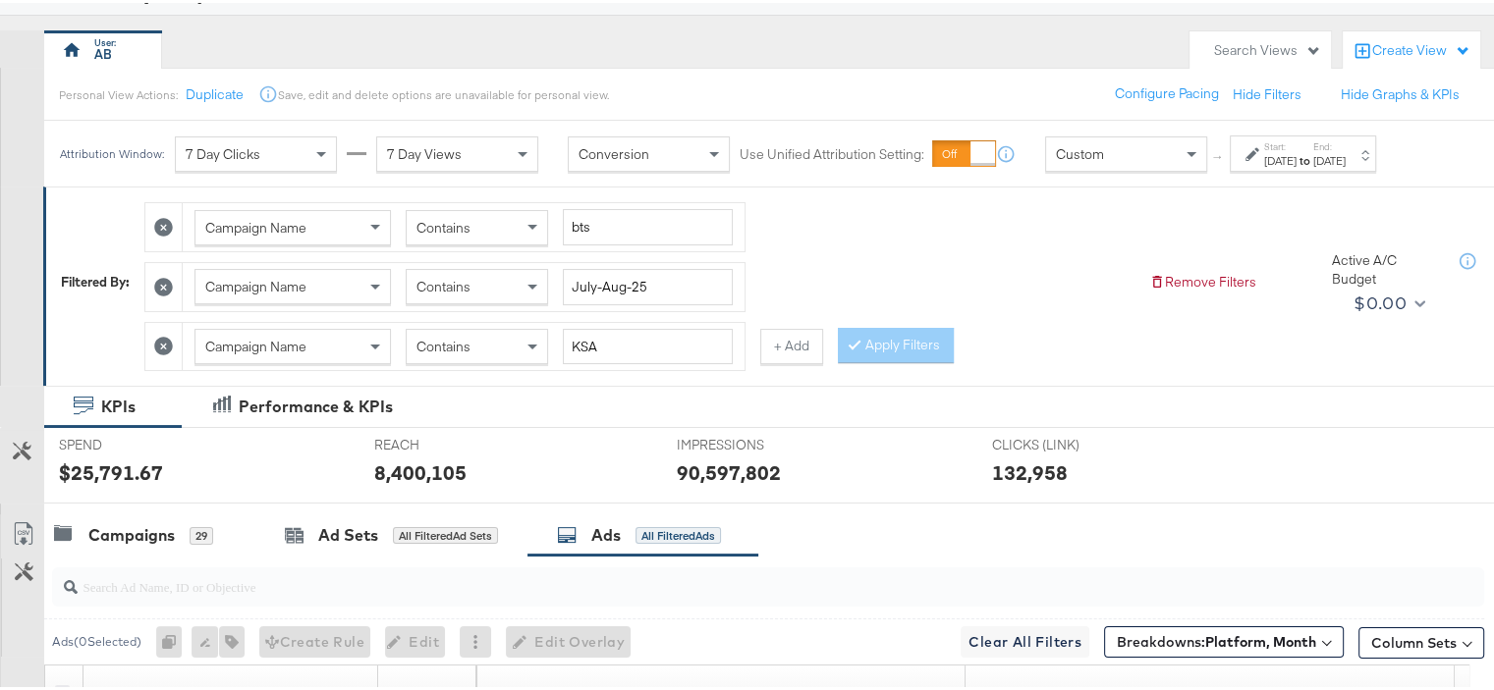
scroll to position [11, 0]
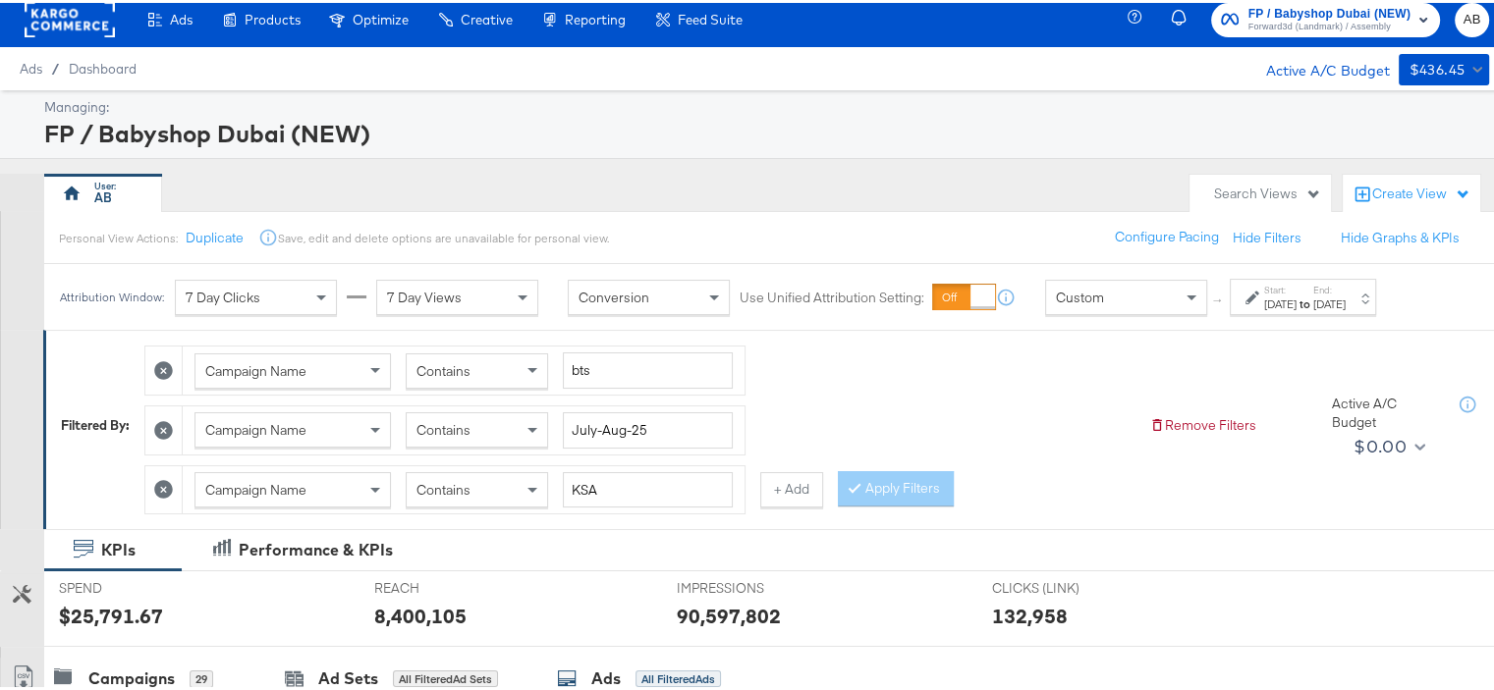
click at [272, 294] on div "7 Day Clicks" at bounding box center [256, 294] width 160 height 33
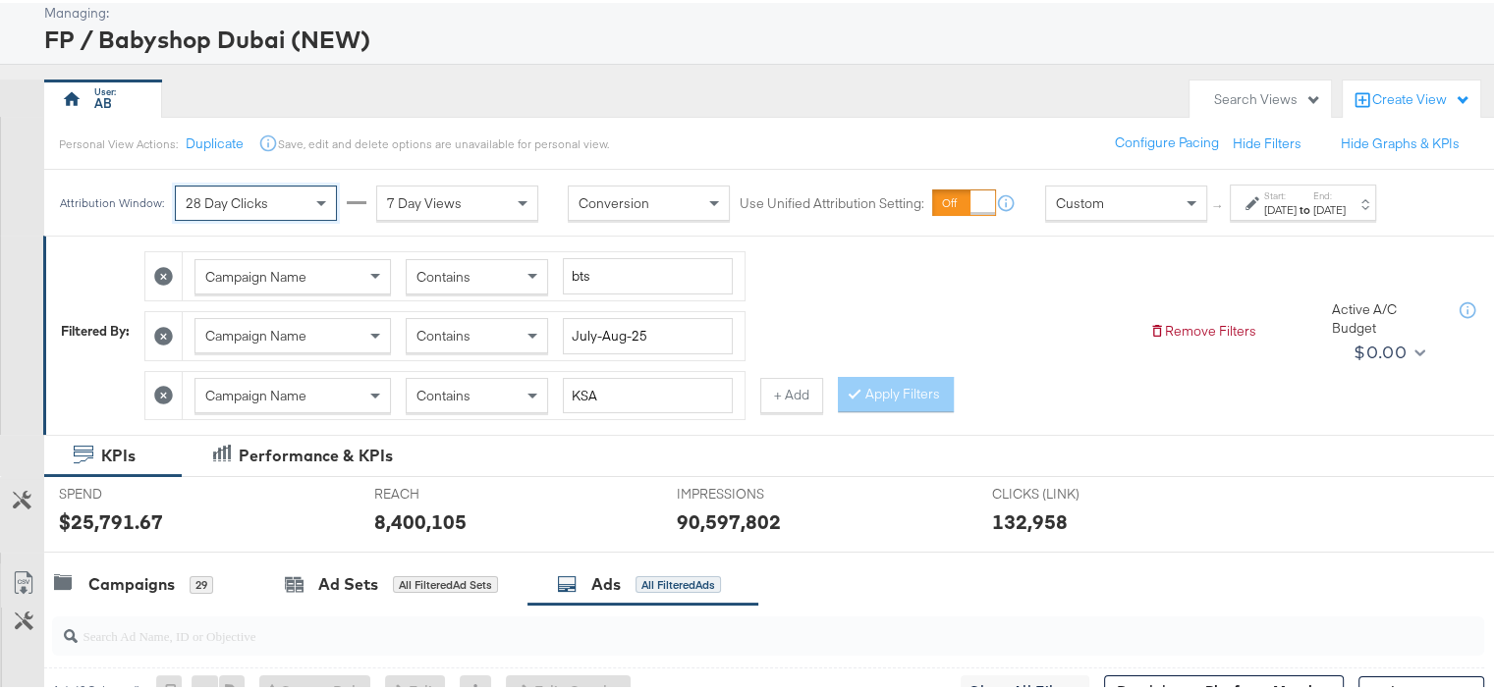
scroll to position [0, 0]
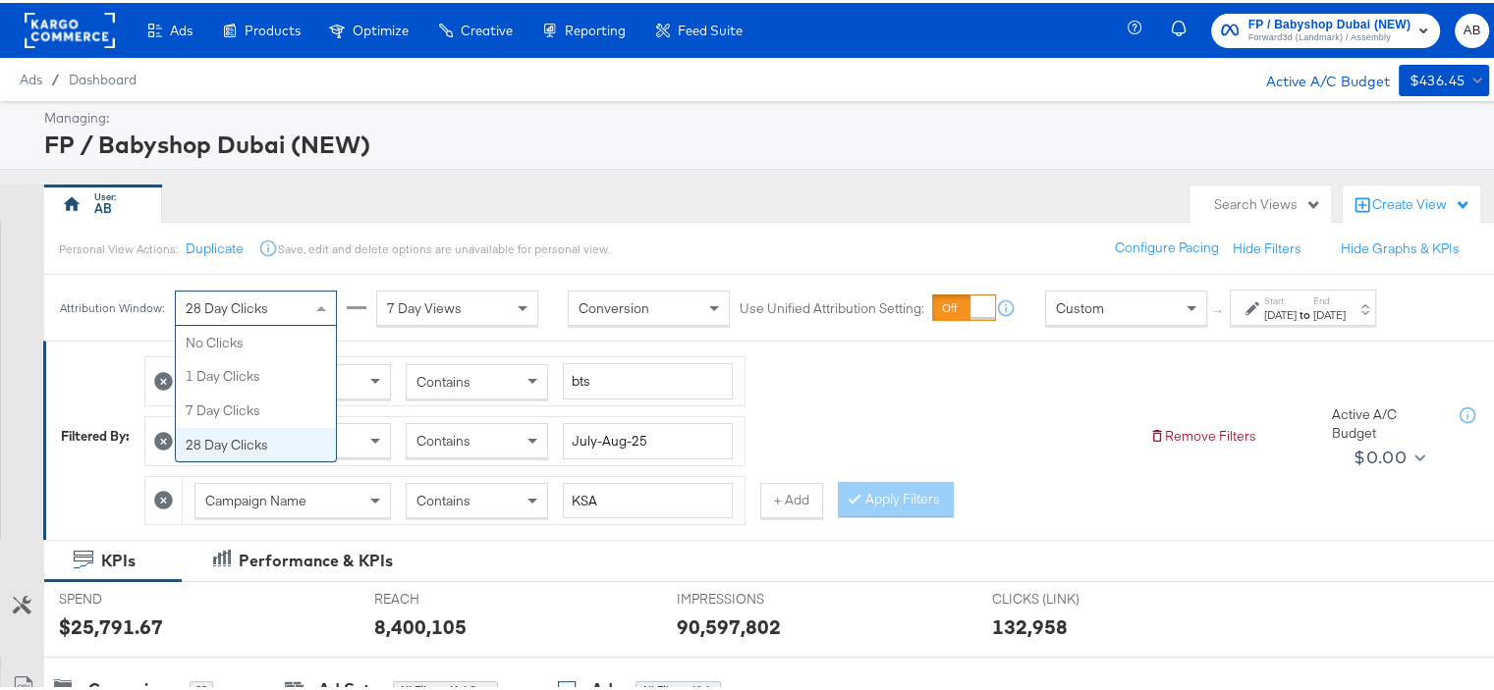
click at [263, 315] on div "28 Day Clicks" at bounding box center [256, 305] width 160 height 33
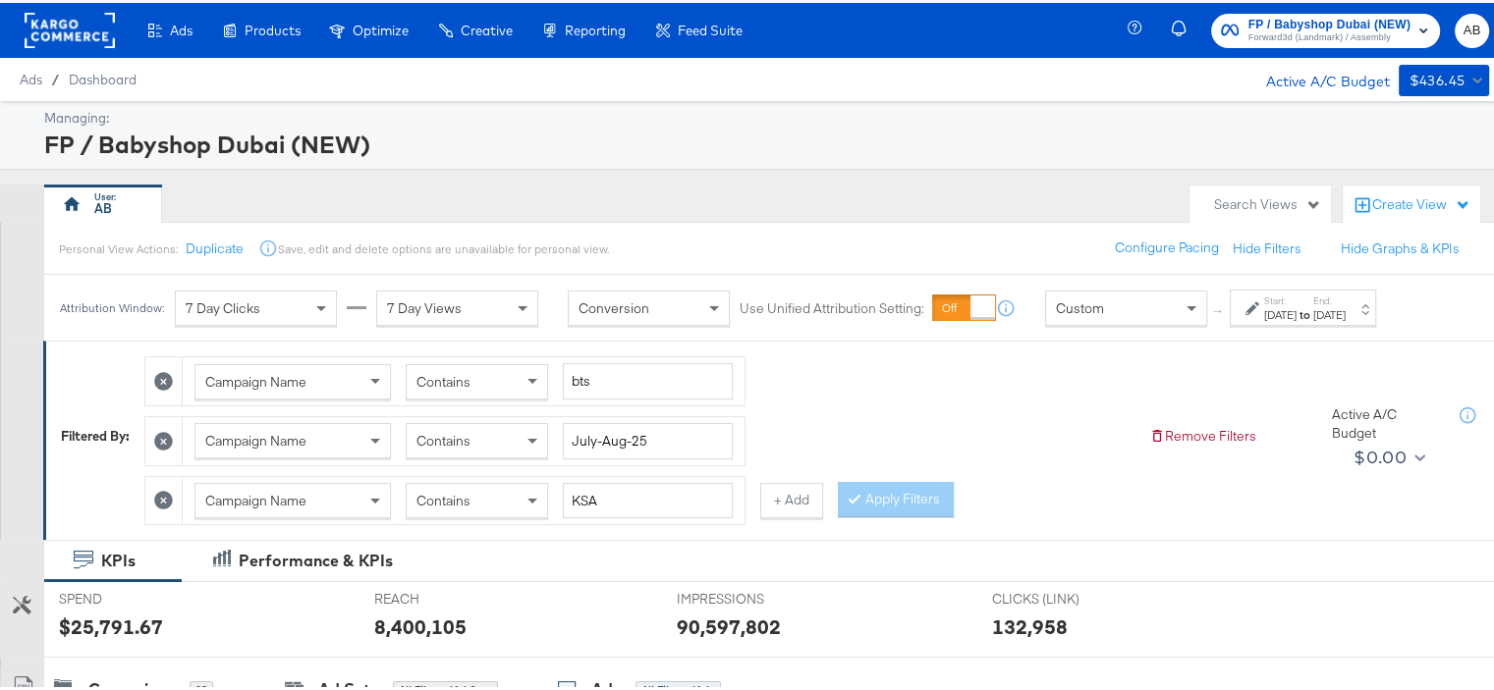
click at [157, 489] on icon at bounding box center [163, 497] width 19 height 19
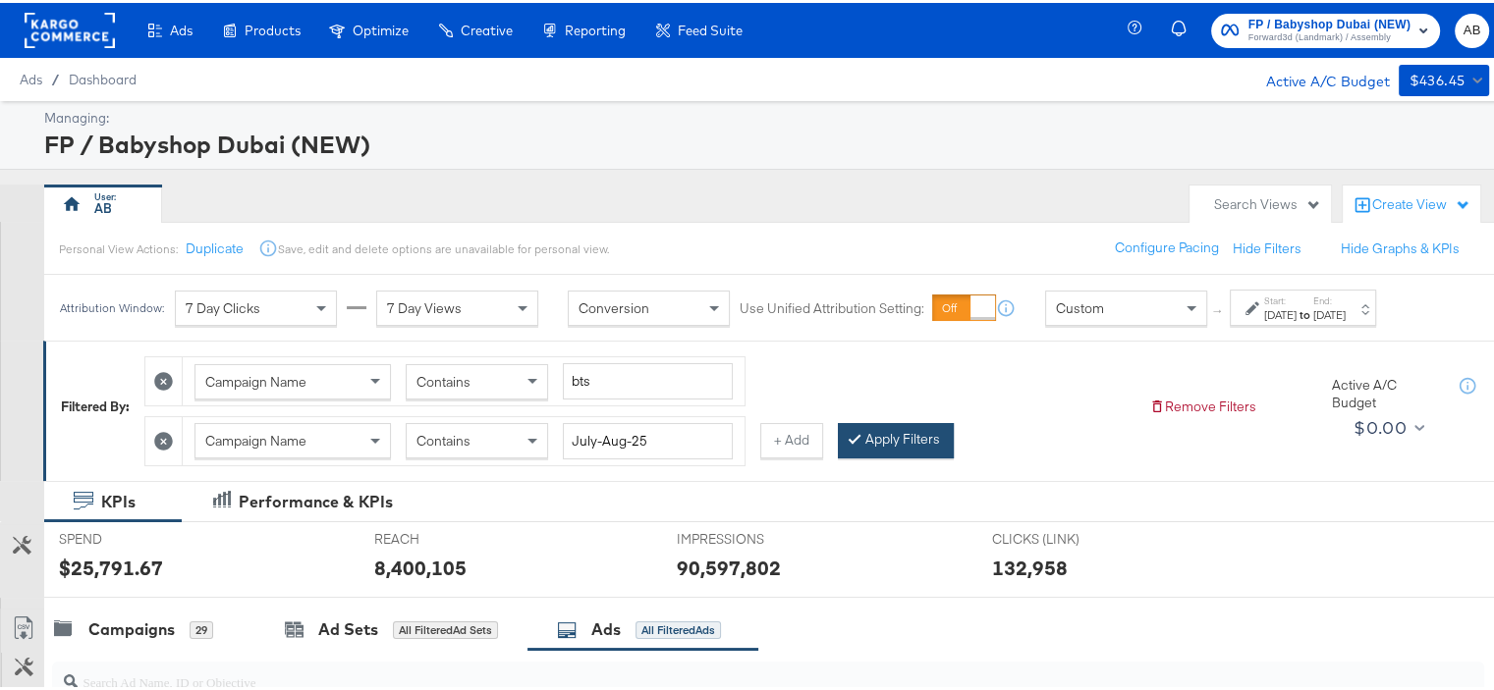
click at [929, 431] on button "Apply Filters" at bounding box center [896, 437] width 116 height 35
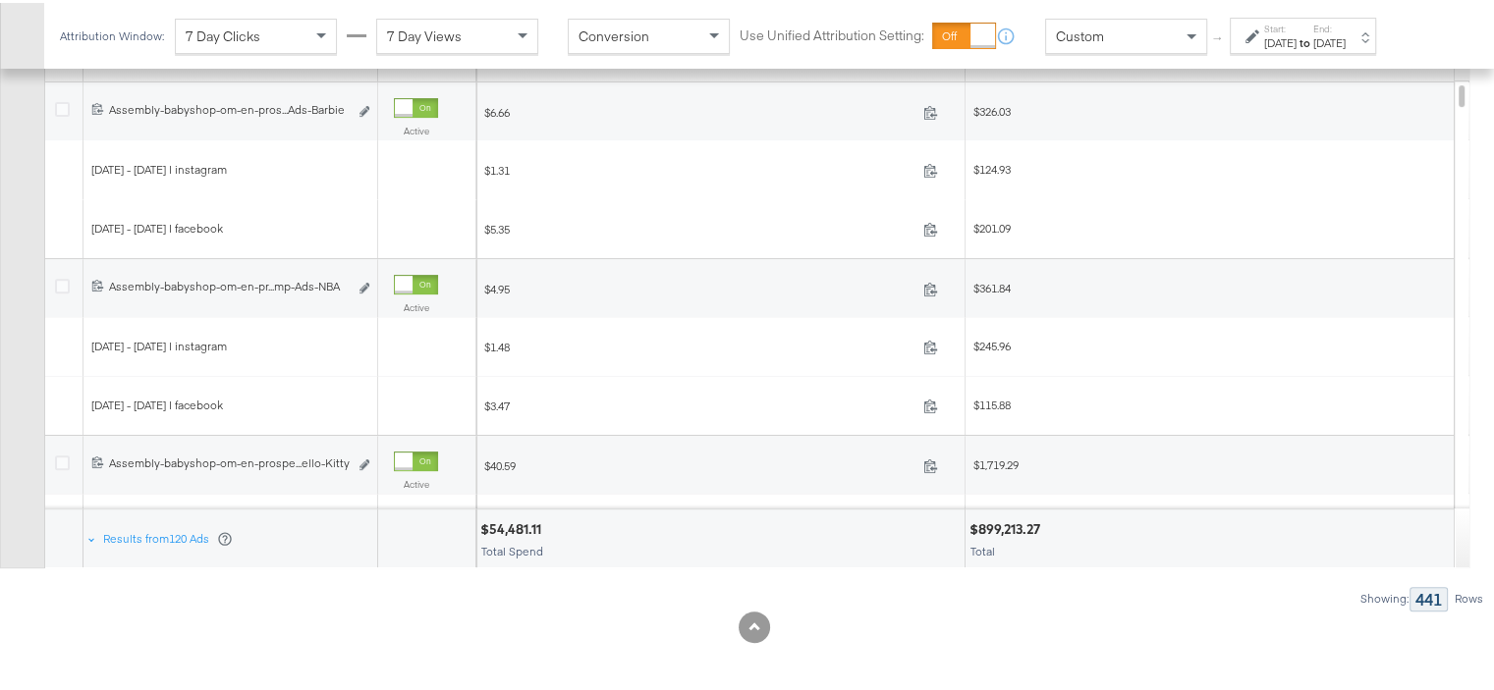
scroll to position [345, 0]
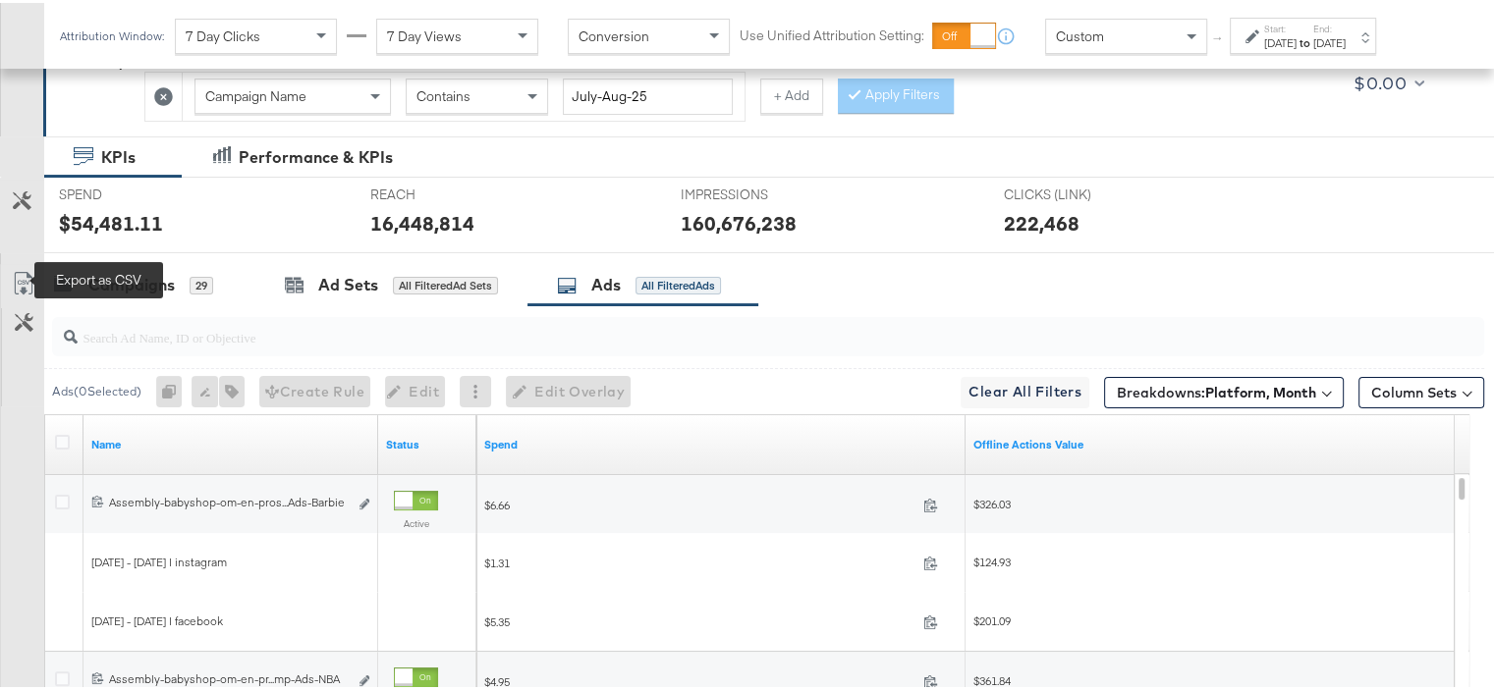
click at [28, 271] on icon at bounding box center [23, 280] width 18 height 23
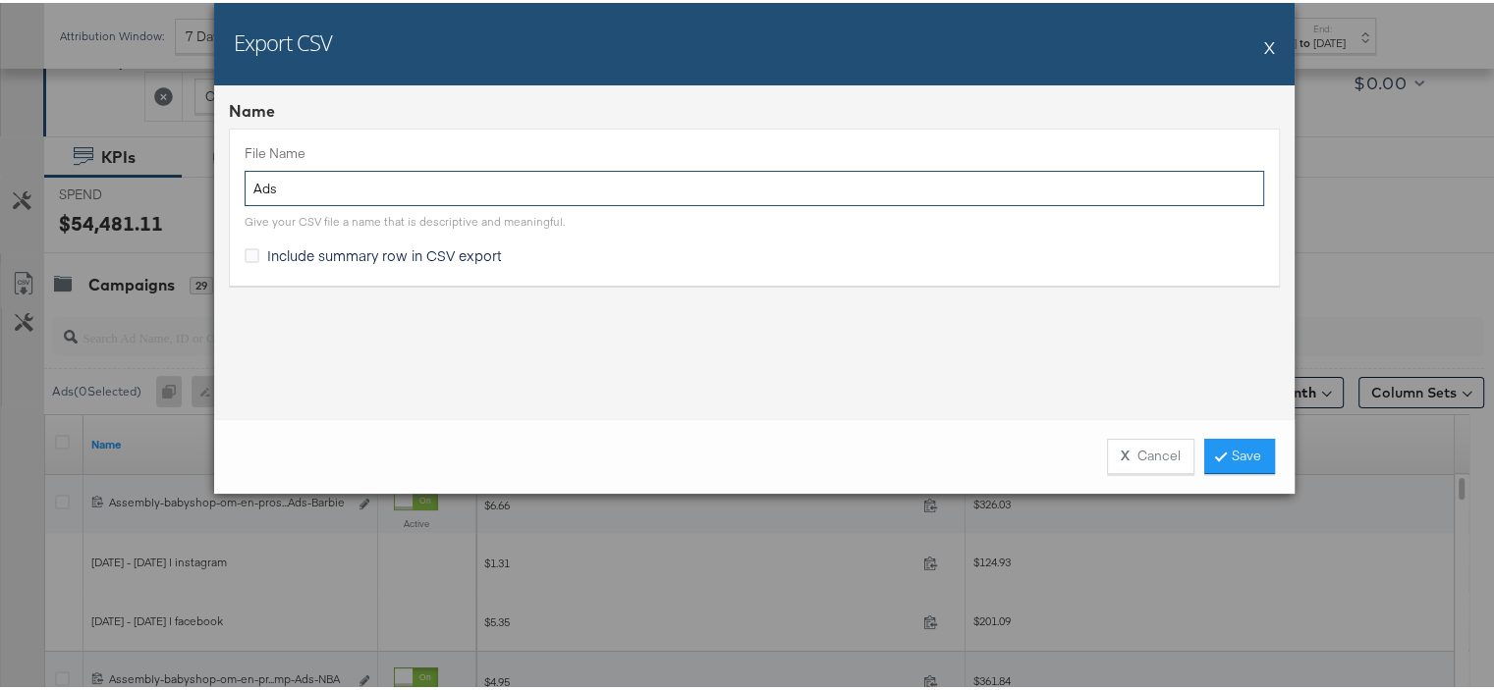
click at [309, 186] on input "Ads" at bounding box center [754, 186] width 1019 height 36
type input "Data Stitcher"
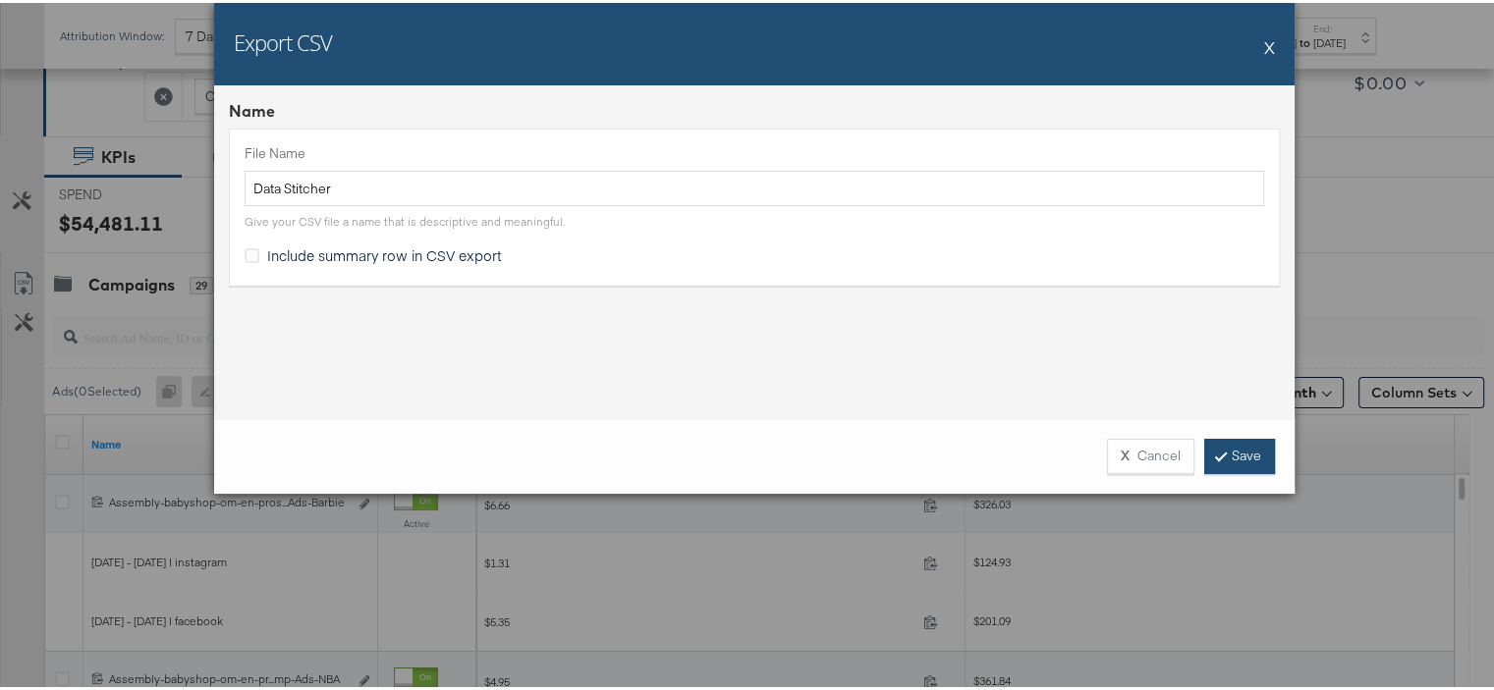
click at [1109, 453] on link "Save" at bounding box center [1239, 453] width 71 height 35
